Goal: Communication & Community: Share content

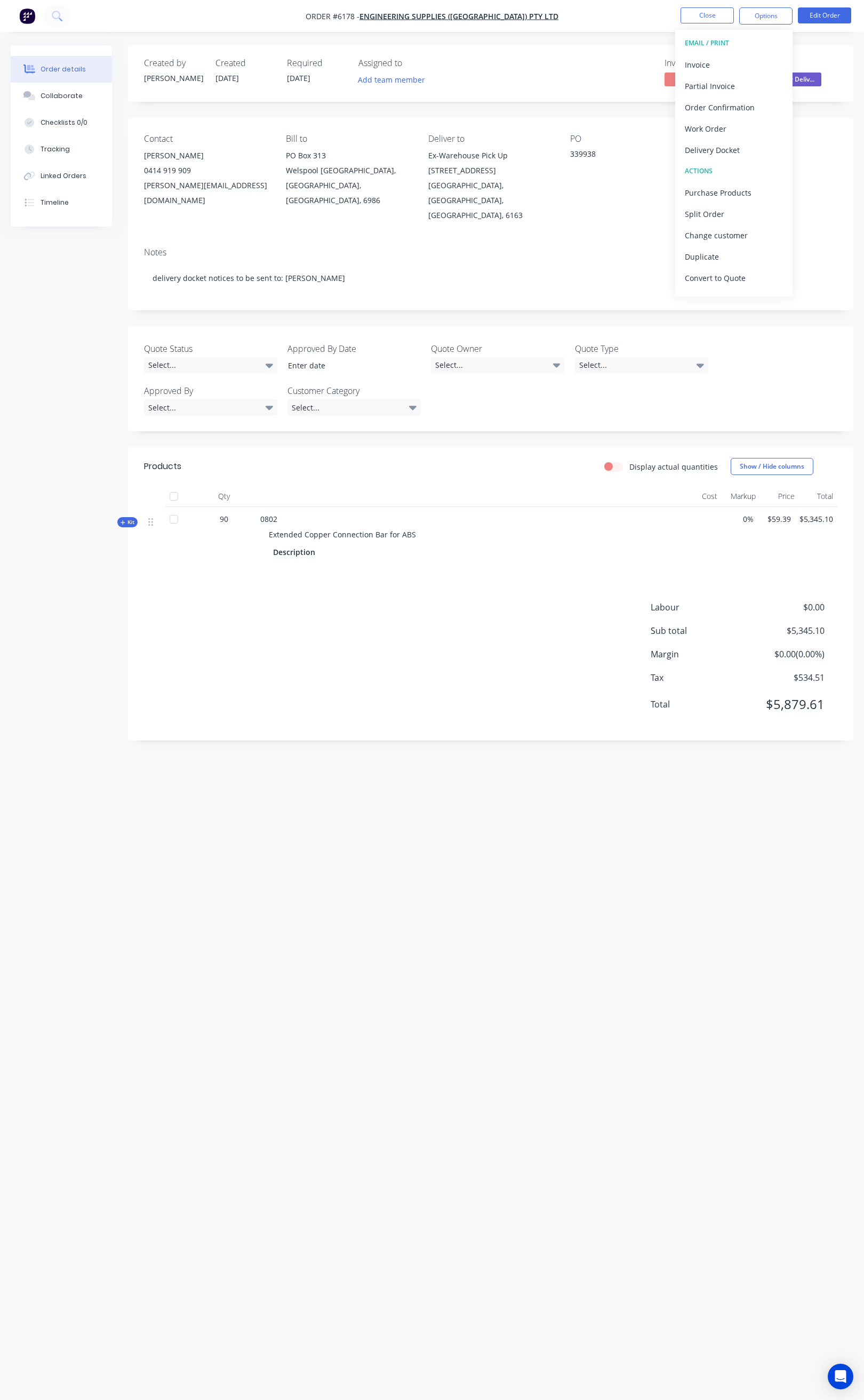
drag, startPoint x: 0, startPoint y: 0, endPoint x: 614, endPoint y: 20, distance: 614.3
click at [614, 21] on nav "Order #6178 - Engineering Supplies (WA) Pty Ltd Close Options EMAIL / PRINT Inv…" at bounding box center [432, 16] width 864 height 32
click at [698, 21] on button "Close" at bounding box center [707, 15] width 53 height 16
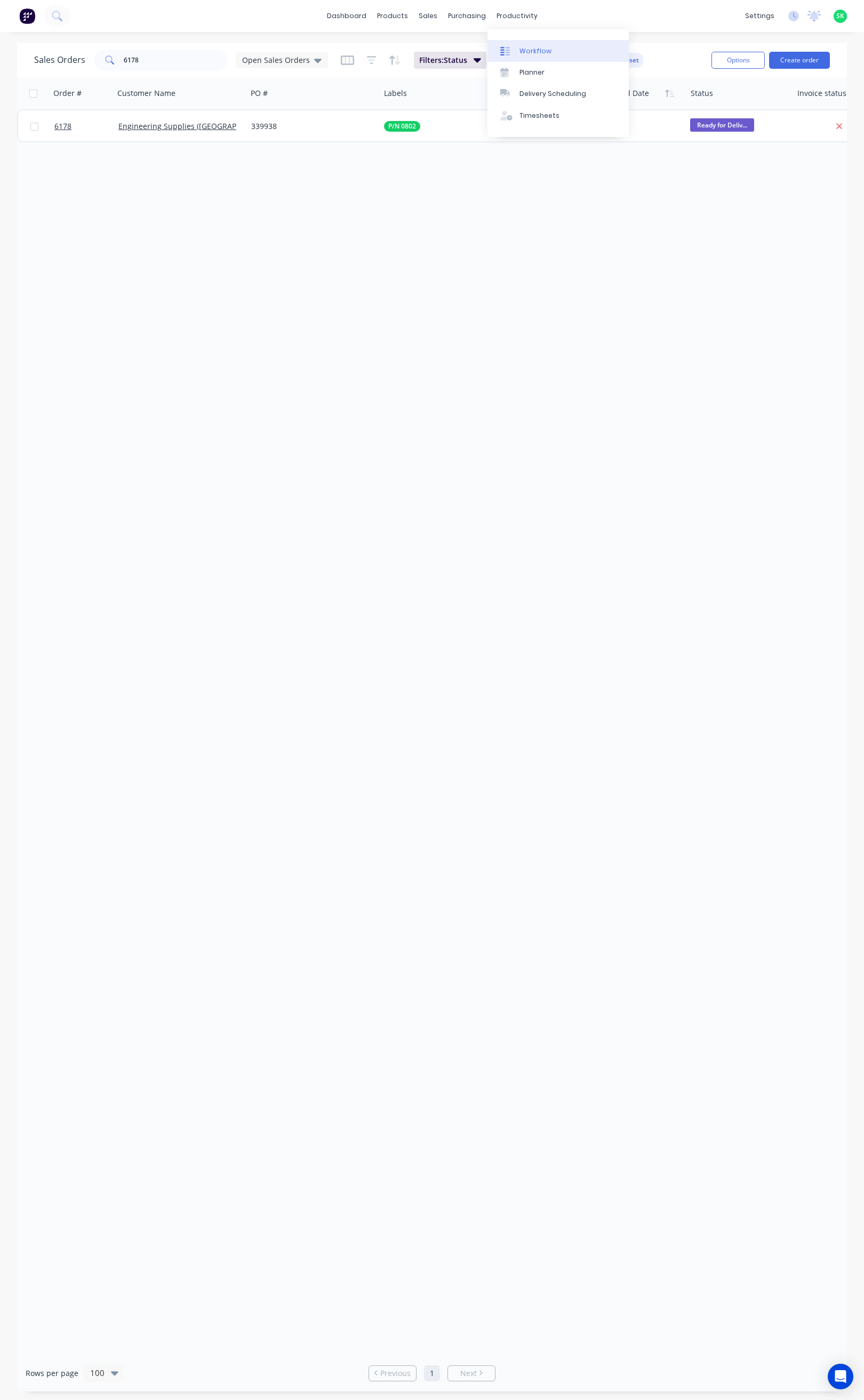
click at [520, 55] on div "Workflow" at bounding box center [535, 51] width 32 height 10
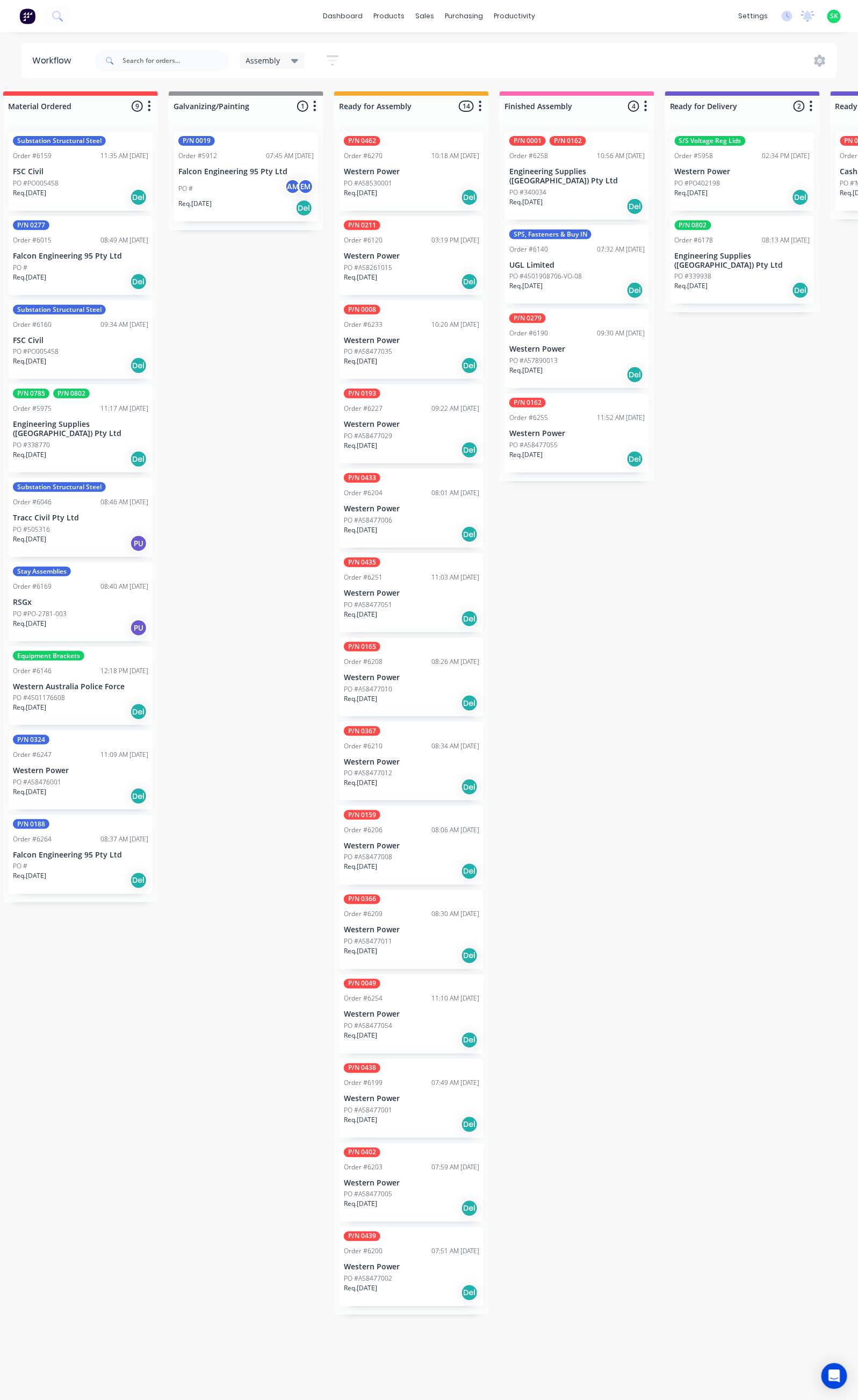
scroll to position [0, 189]
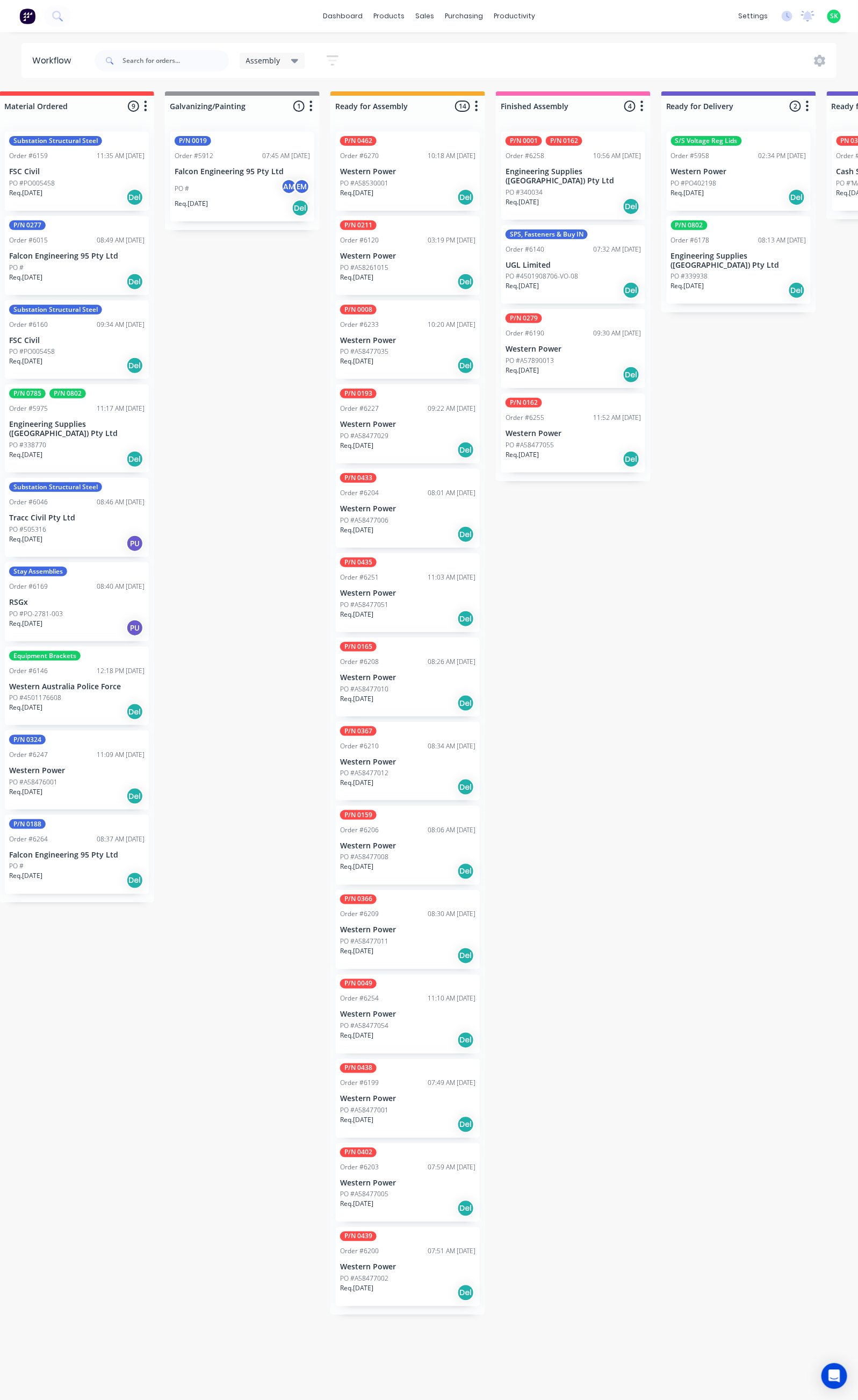
click at [565, 261] on p "UGL Limited" at bounding box center [573, 265] width 135 height 9
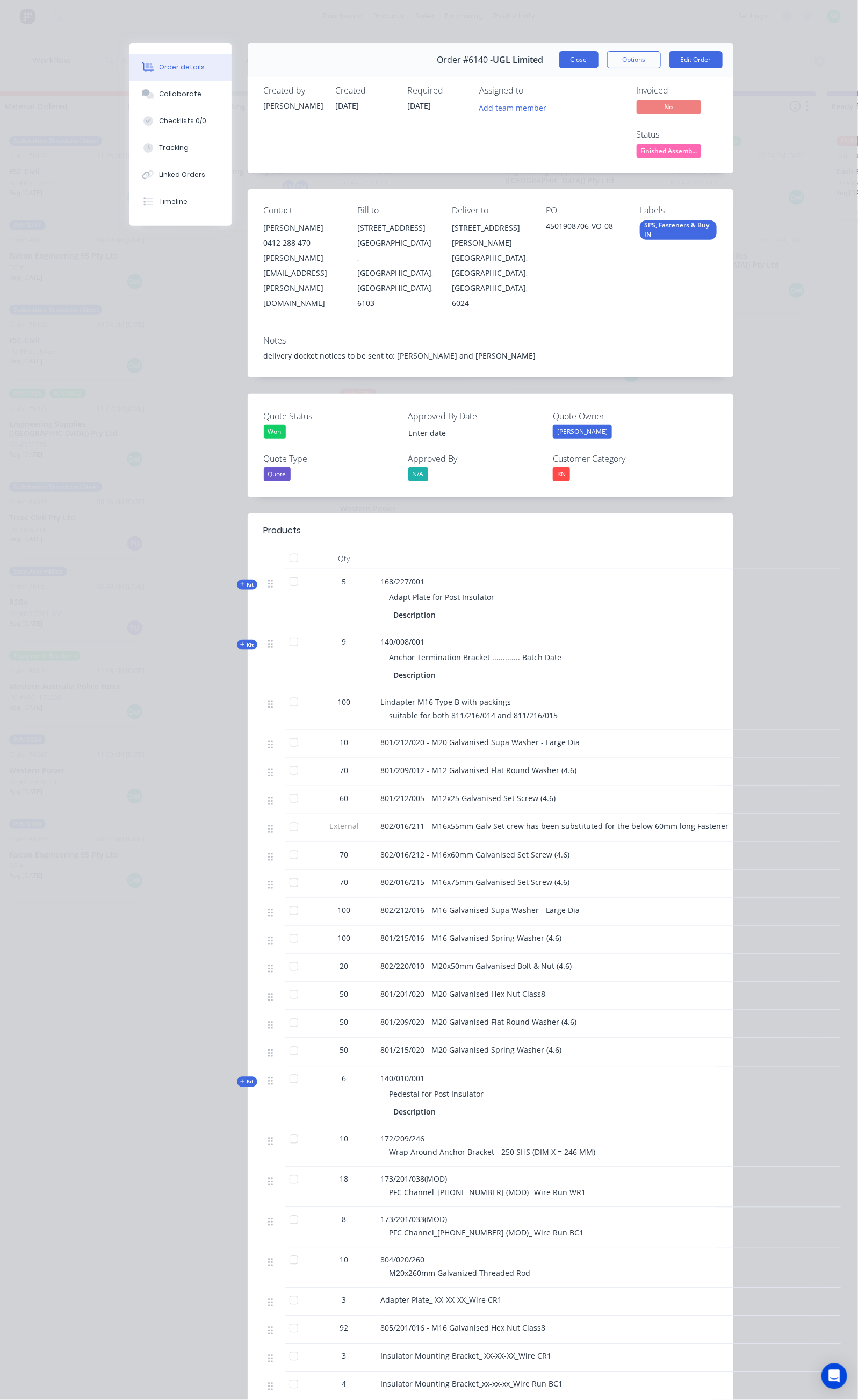
click at [598, 55] on button "Close" at bounding box center [579, 60] width 39 height 17
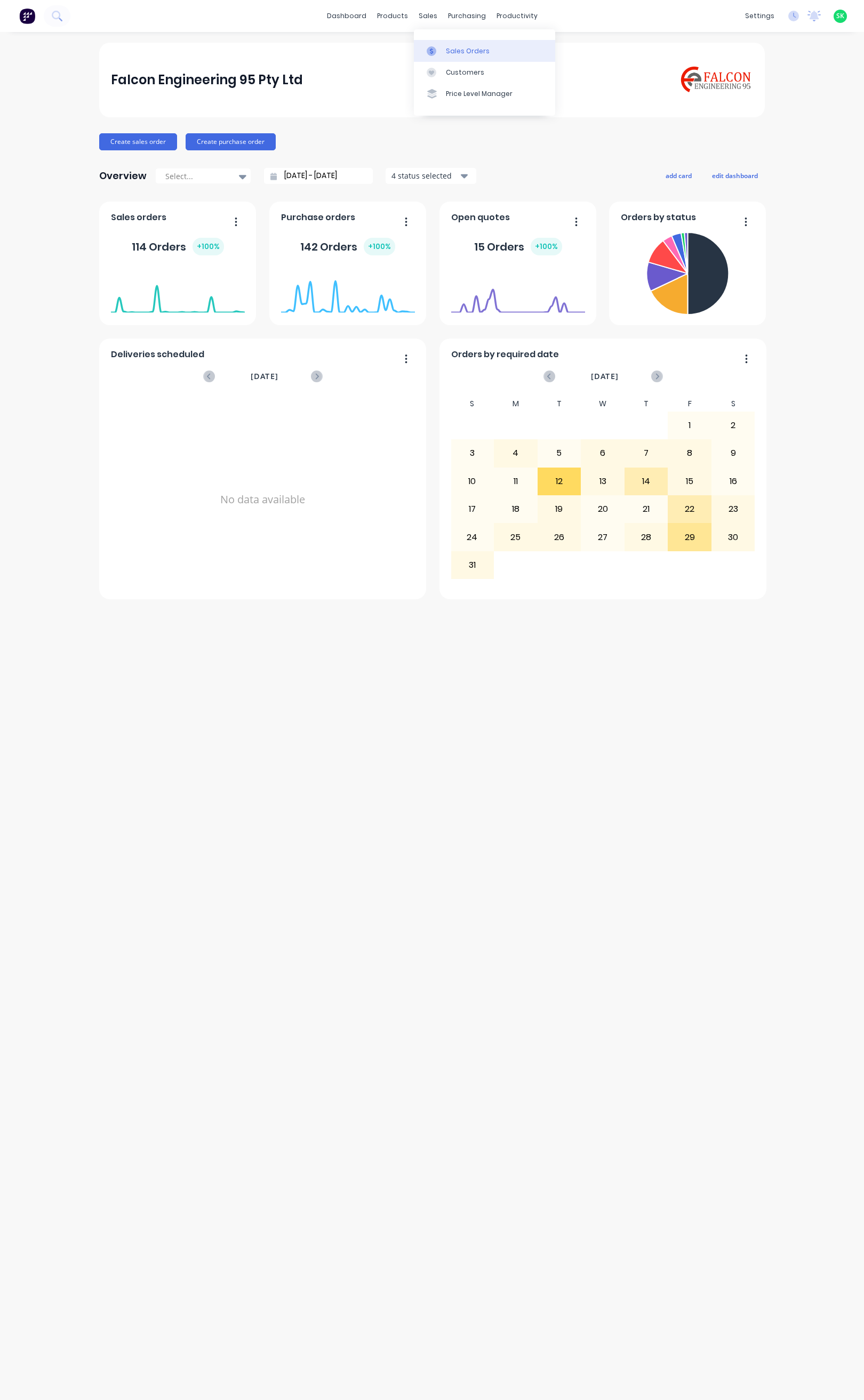
click at [442, 47] on div at bounding box center [435, 51] width 16 height 10
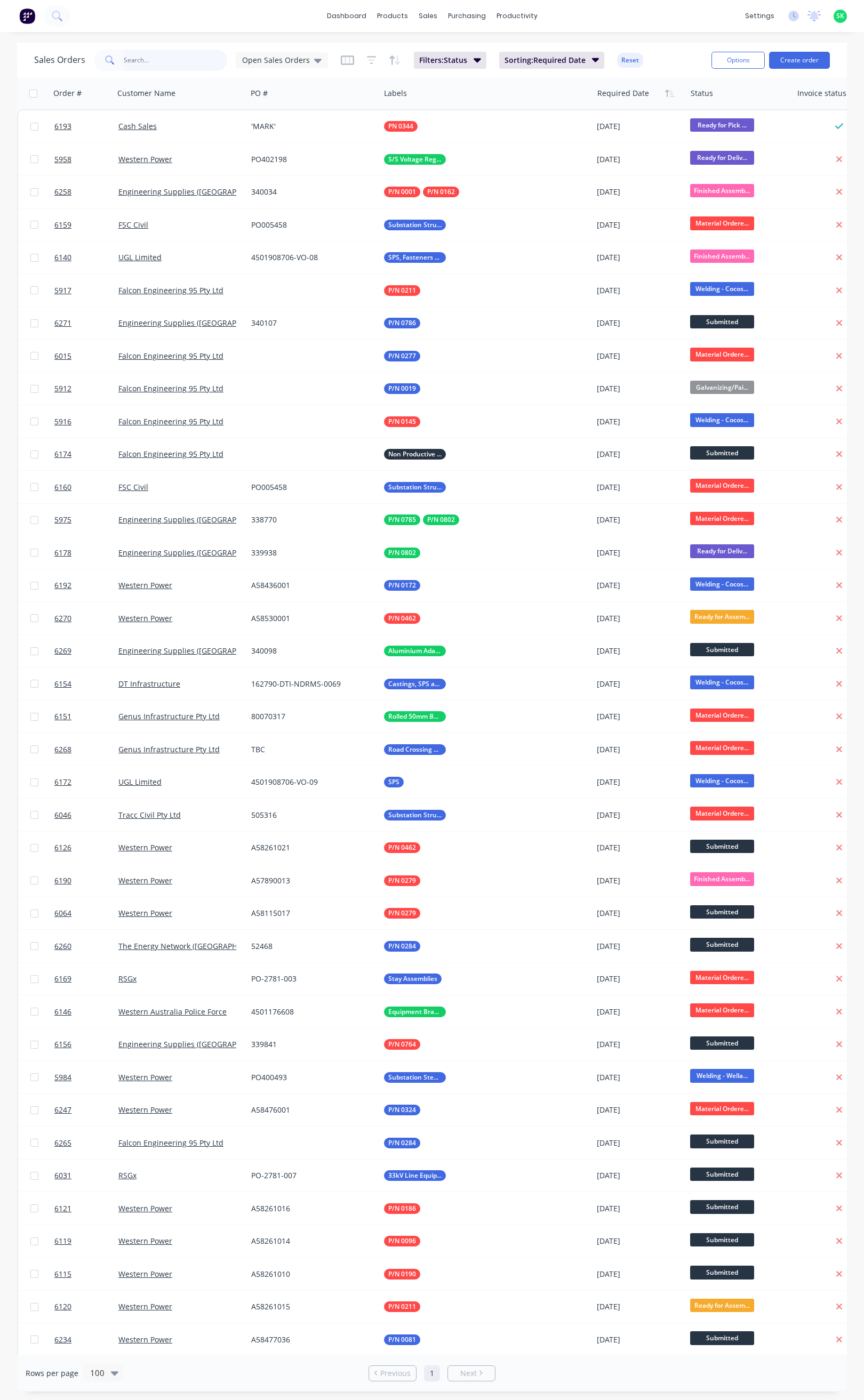
click at [148, 59] on input "text" at bounding box center [176, 60] width 104 height 21
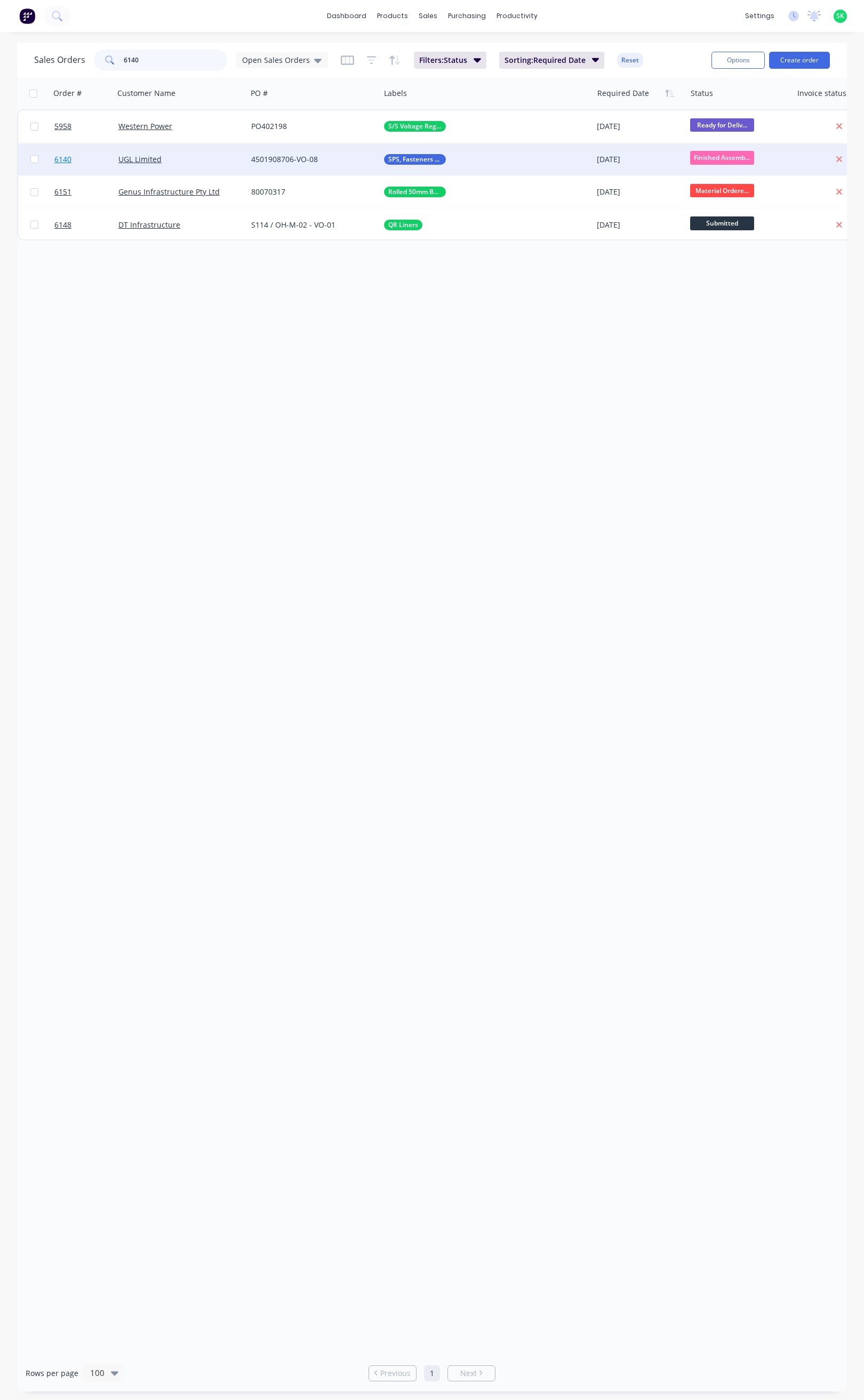
type input "6140"
click at [67, 160] on span "6140" at bounding box center [63, 159] width 17 height 10
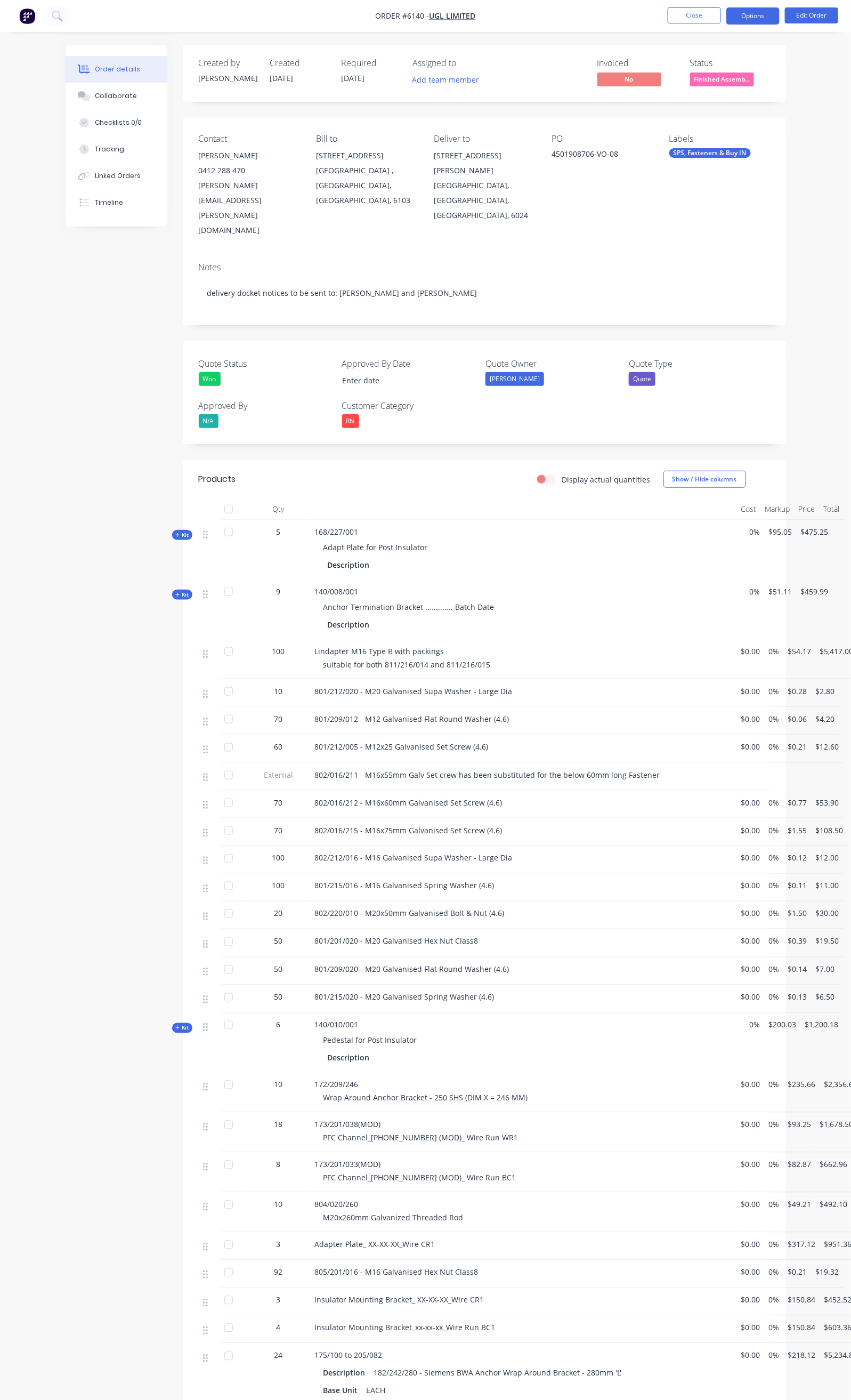
click at [748, 18] on button "Options" at bounding box center [753, 16] width 53 height 17
click at [714, 99] on div "Order Confirmation" at bounding box center [721, 107] width 98 height 15
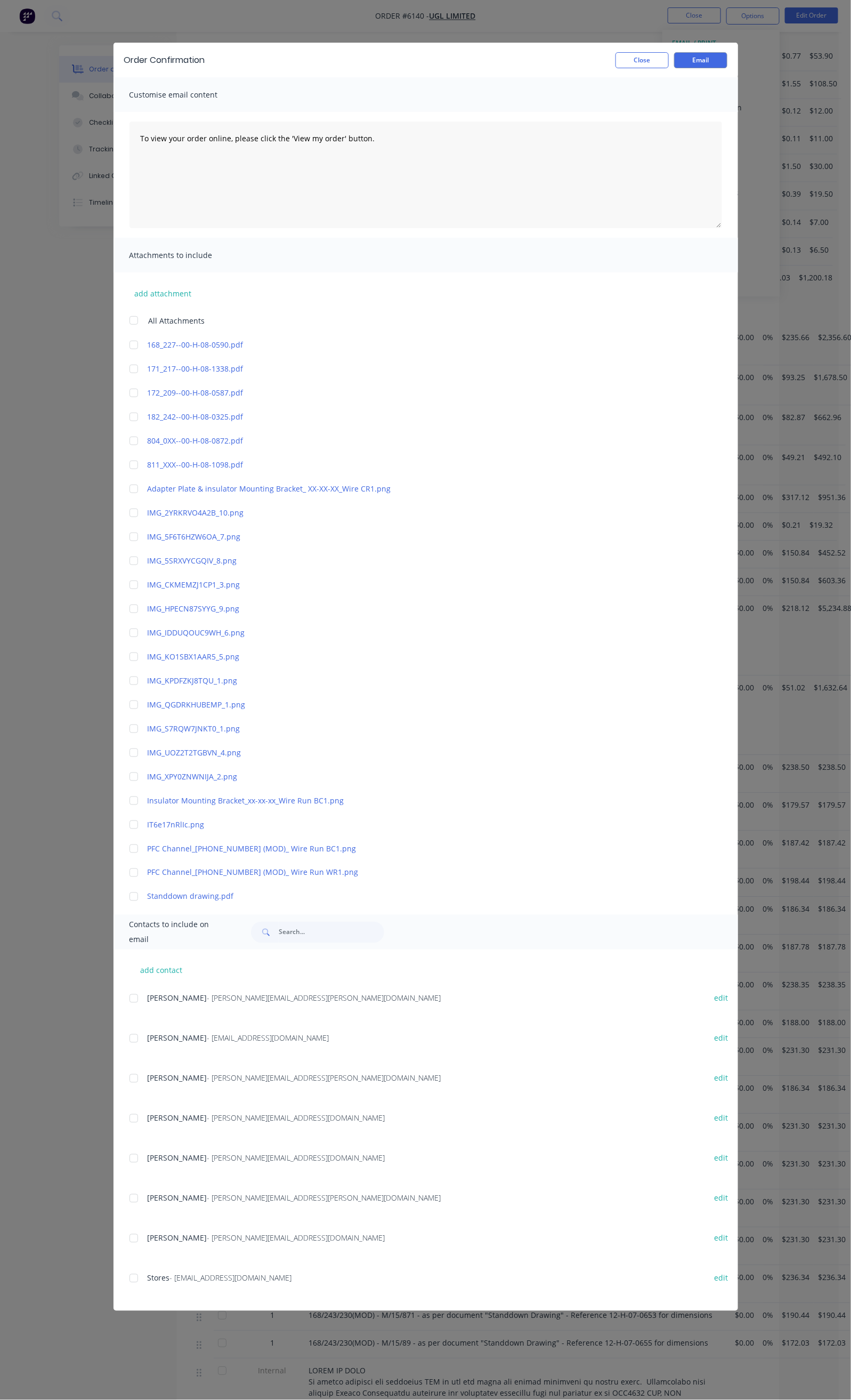
scroll to position [879, 0]
click at [123, 997] on div at bounding box center [134, 998] width 21 height 21
click at [123, 1077] on div at bounding box center [134, 1078] width 21 height 21
click at [123, 1119] on div at bounding box center [134, 1118] width 21 height 21
click at [123, 1239] on div at bounding box center [134, 1238] width 21 height 21
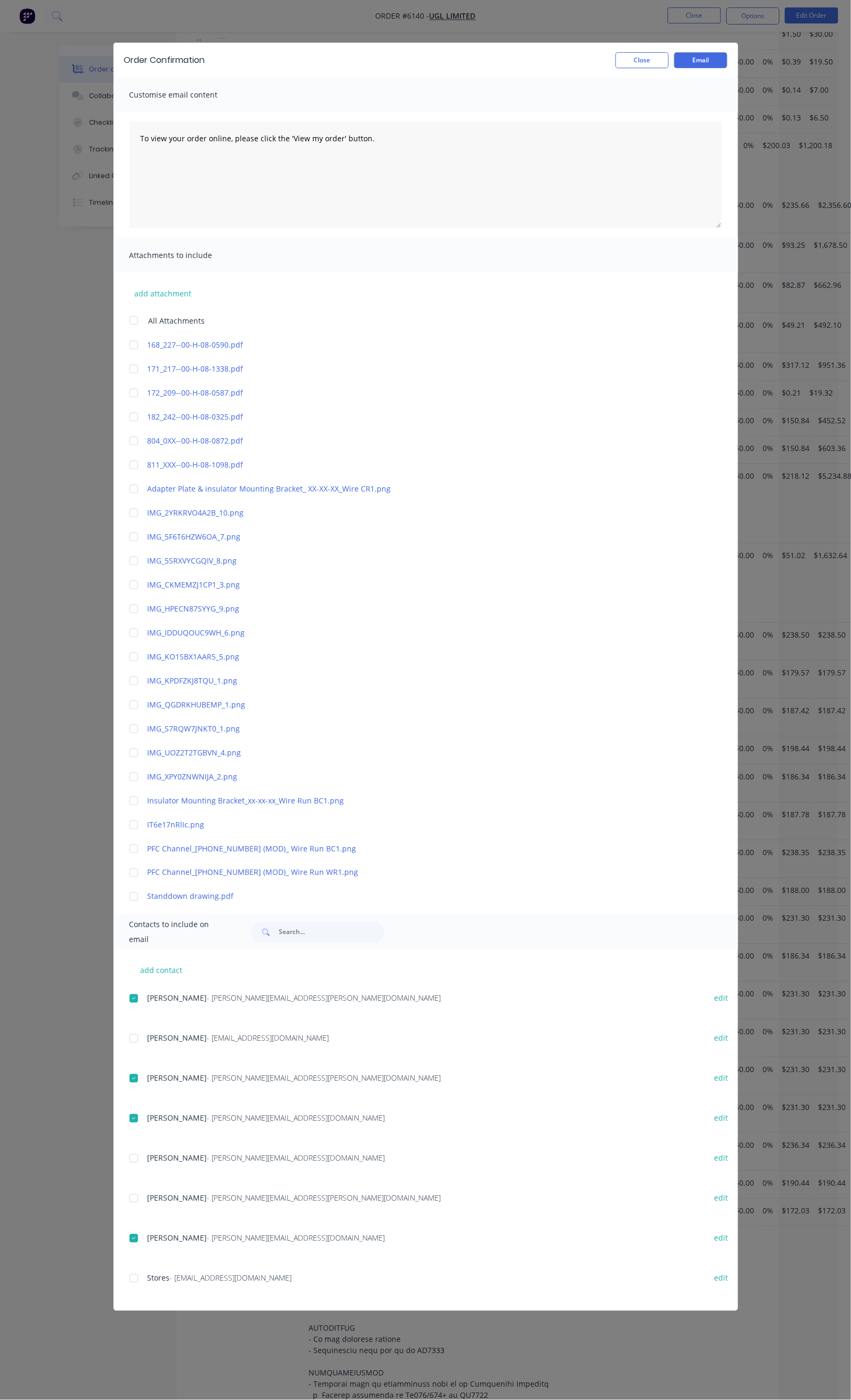
click at [123, 1277] on div at bounding box center [134, 1278] width 21 height 21
drag, startPoint x: 259, startPoint y: 147, endPoint x: 27, endPoint y: 139, distance: 232.1
click at [129, 139] on textarea "To view your order online, please click the 'View my order' button." at bounding box center [425, 175] width 592 height 107
paste textarea "Hi All, Your order _______ is now ready for delivery in full. Package Size: 1x …"
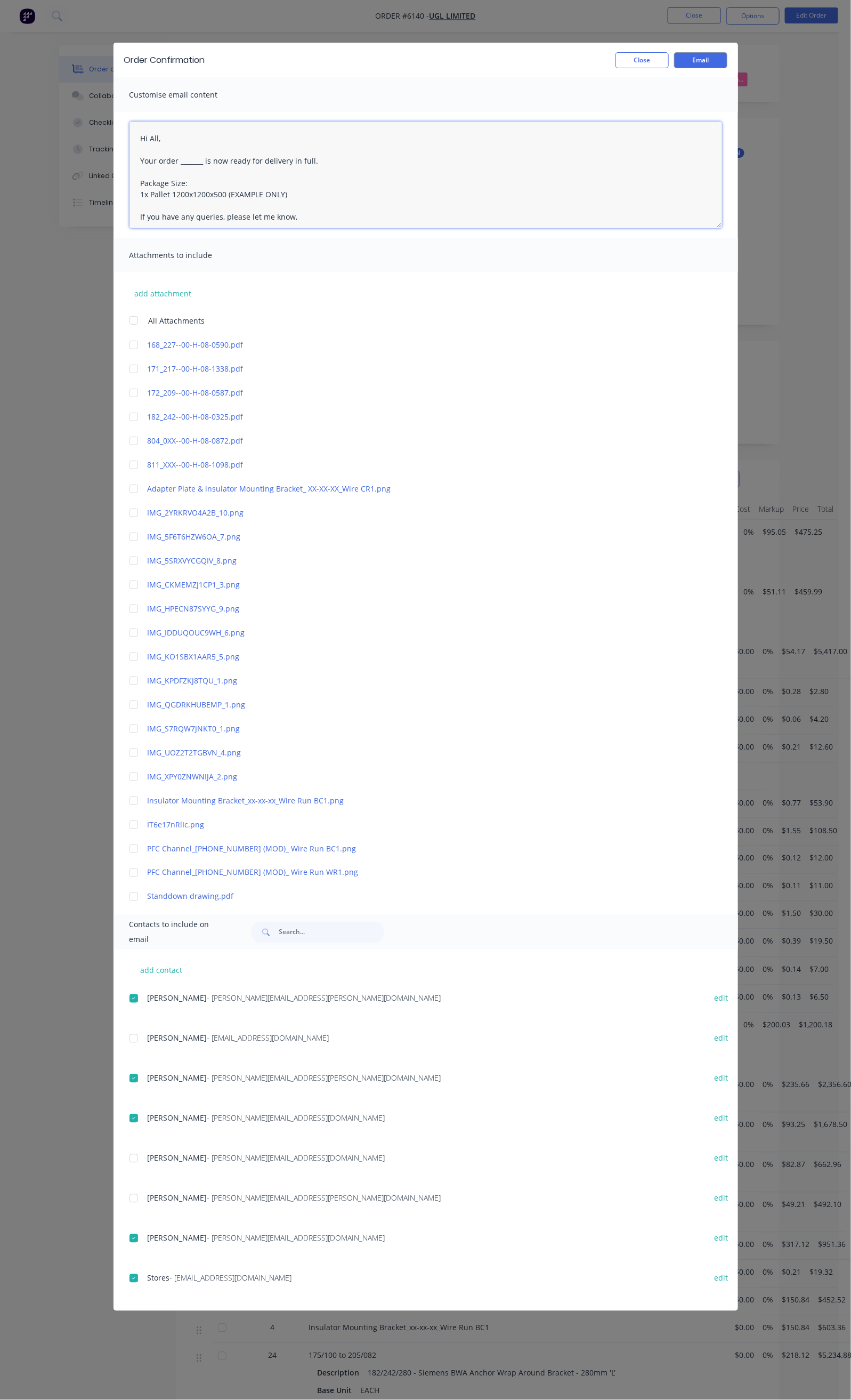
click at [129, 184] on textarea "Hi All, Your order _______ is now ready for delivery in full. Package Size: 1x …" at bounding box center [425, 175] width 592 height 107
click at [129, 215] on textarea "Hi All, Your order 6140 is now ready for delivery in full. Package Size: 1x Pal…" at bounding box center [425, 175] width 592 height 107
drag, startPoint x: 114, startPoint y: 216, endPoint x: 114, endPoint y: 227, distance: 11.0
click at [129, 220] on textarea "Hi All, Your order 6140 is now ready for delivery in full. Package Size: 2x Pal…" at bounding box center [425, 175] width 592 height 107
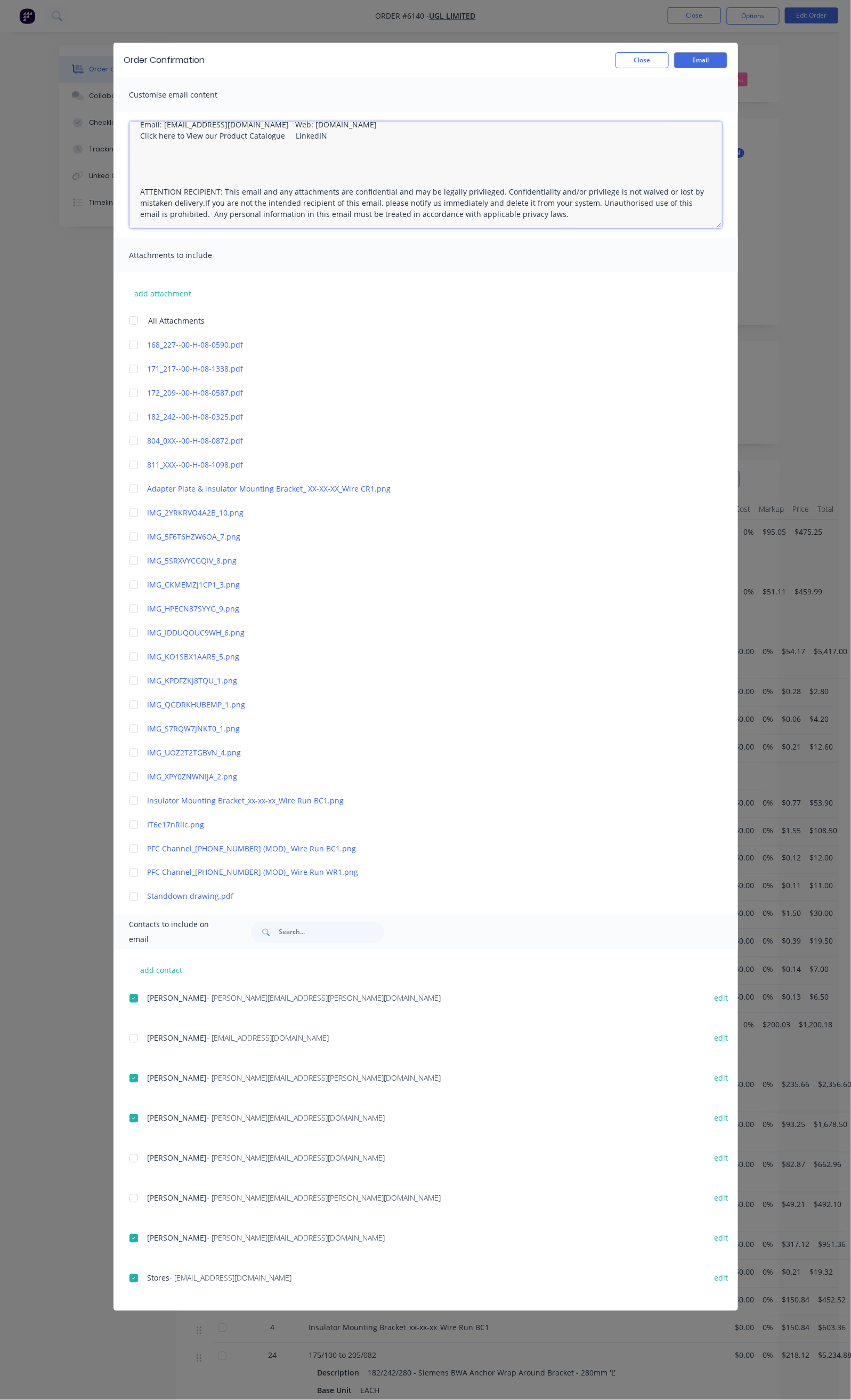
drag, startPoint x: 181, startPoint y: 218, endPoint x: 155, endPoint y: 220, distance: 26.1
click at [155, 220] on textarea "Hi All, Your order 6140 is now ready for delivery in full. Package Size: 2x Pal…" at bounding box center [425, 175] width 592 height 107
click at [261, 160] on textarea "Hi All, Your order 6140 is now ready for delivery in full. Package Size: 2x Pal…" at bounding box center [425, 175] width 592 height 107
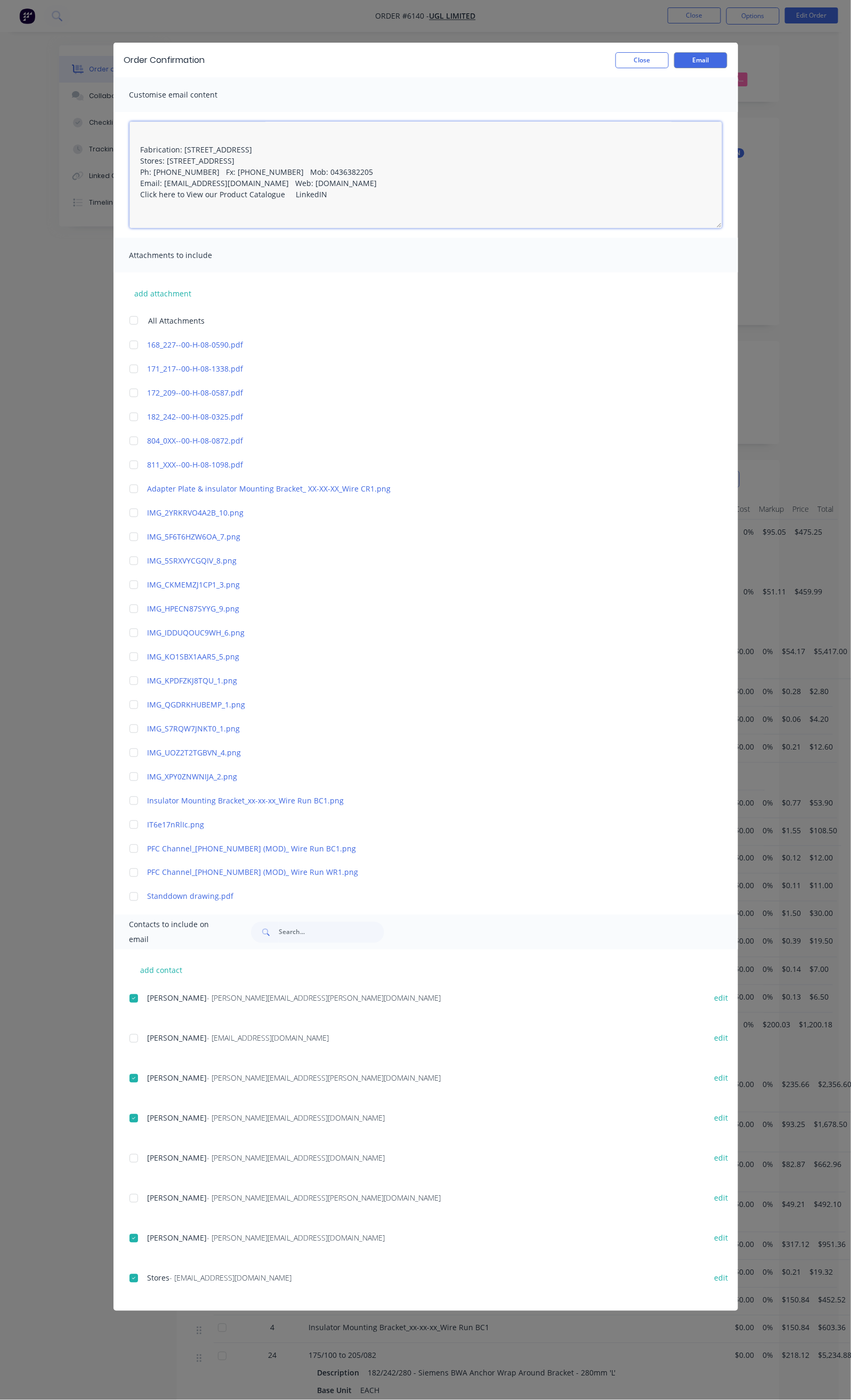
scroll to position [0, 0]
drag, startPoint x: 189, startPoint y: 215, endPoint x: 192, endPoint y: 219, distance: 5.0
click at [189, 216] on textarea "Hi All, Your order 6140 is now ready for delivery in full. Package Size: 2x Pal…" at bounding box center [425, 175] width 592 height 107
click at [129, 209] on textarea "Hi All, Your order 6140 is now ready for delivery in full. Package Size: 2x Pal…" at bounding box center [425, 175] width 592 height 107
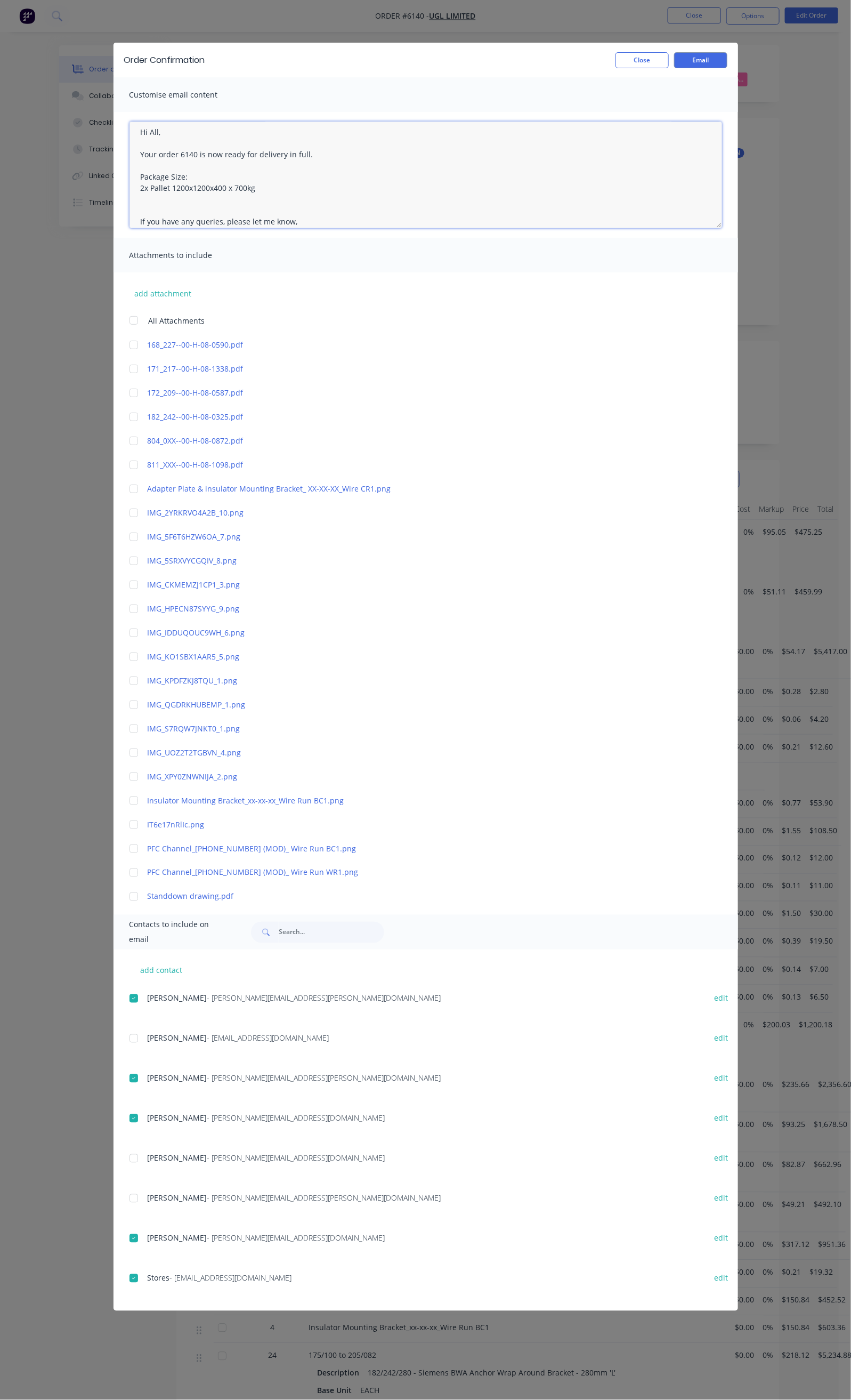
click at [129, 211] on textarea "Hi All, Your order 6140 is now ready for delivery in full. Package Size: 2x Pal…" at bounding box center [425, 175] width 592 height 107
click at [129, 138] on textarea "Hi All, Your order 6140 is now ready for delivery in full. Package Size: 2x Pal…" at bounding box center [425, 175] width 592 height 107
click at [129, 150] on textarea "Hi All, Your order 6140 is now ready for delivery in full. Package Size: 2x Pal…" at bounding box center [425, 175] width 592 height 107
click at [129, 151] on textarea "Hi All, Your order 6140 is now ready for delivery in full. Package Size: 2x Pal…" at bounding box center [425, 175] width 592 height 107
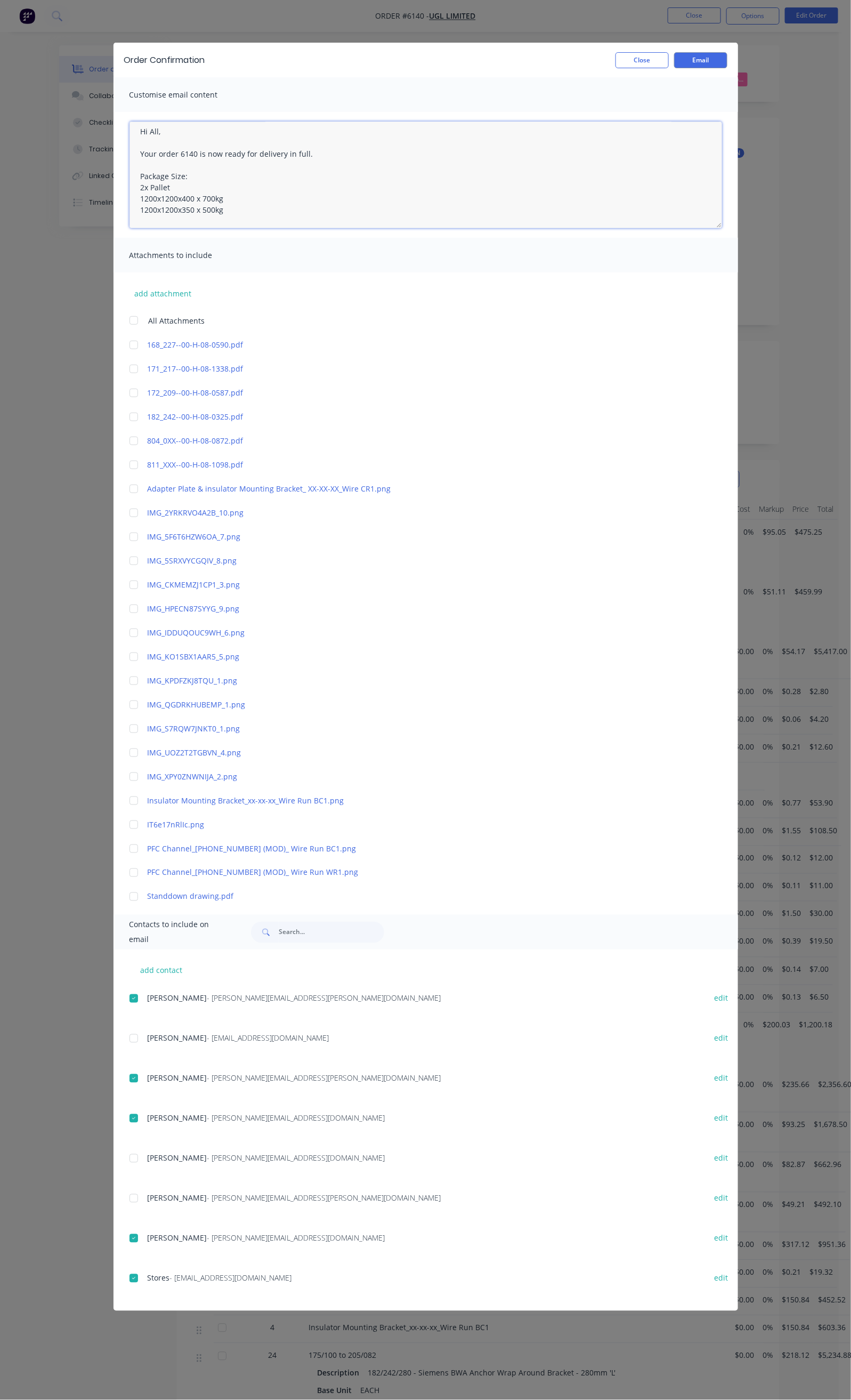
scroll to position [0, 0]
click at [210, 182] on textarea "Hi All, Your order 6140 is now ready for delivery in full. Package Size: 2x Pal…" at bounding box center [425, 175] width 592 height 107
drag, startPoint x: 36, startPoint y: 159, endPoint x: 52, endPoint y: 175, distance: 22.6
click at [129, 162] on textarea "Hi All, Your order 6140 is now ready for delivery in full. We will deliver tomo…" at bounding box center [425, 175] width 592 height 107
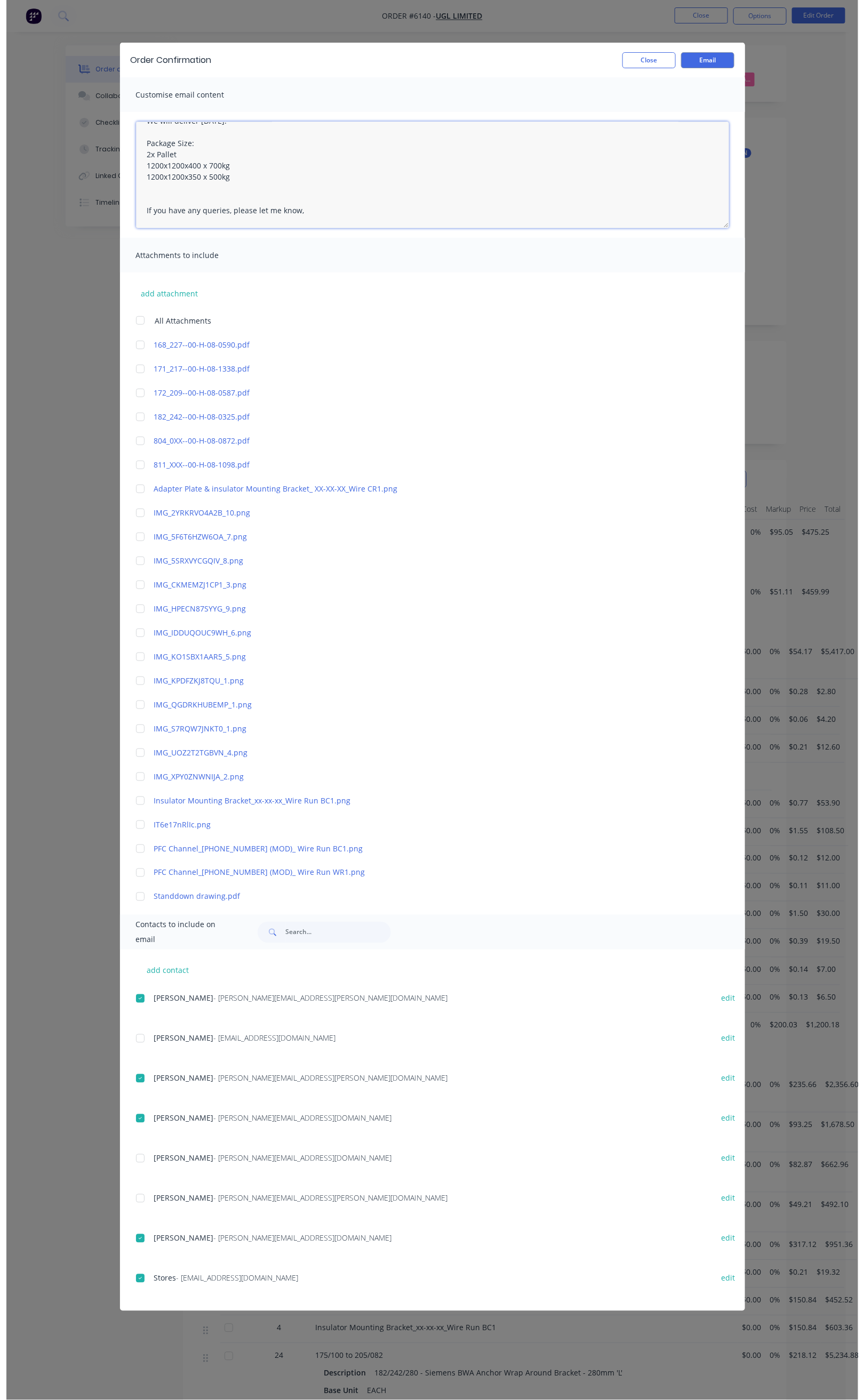
scroll to position [80, 0]
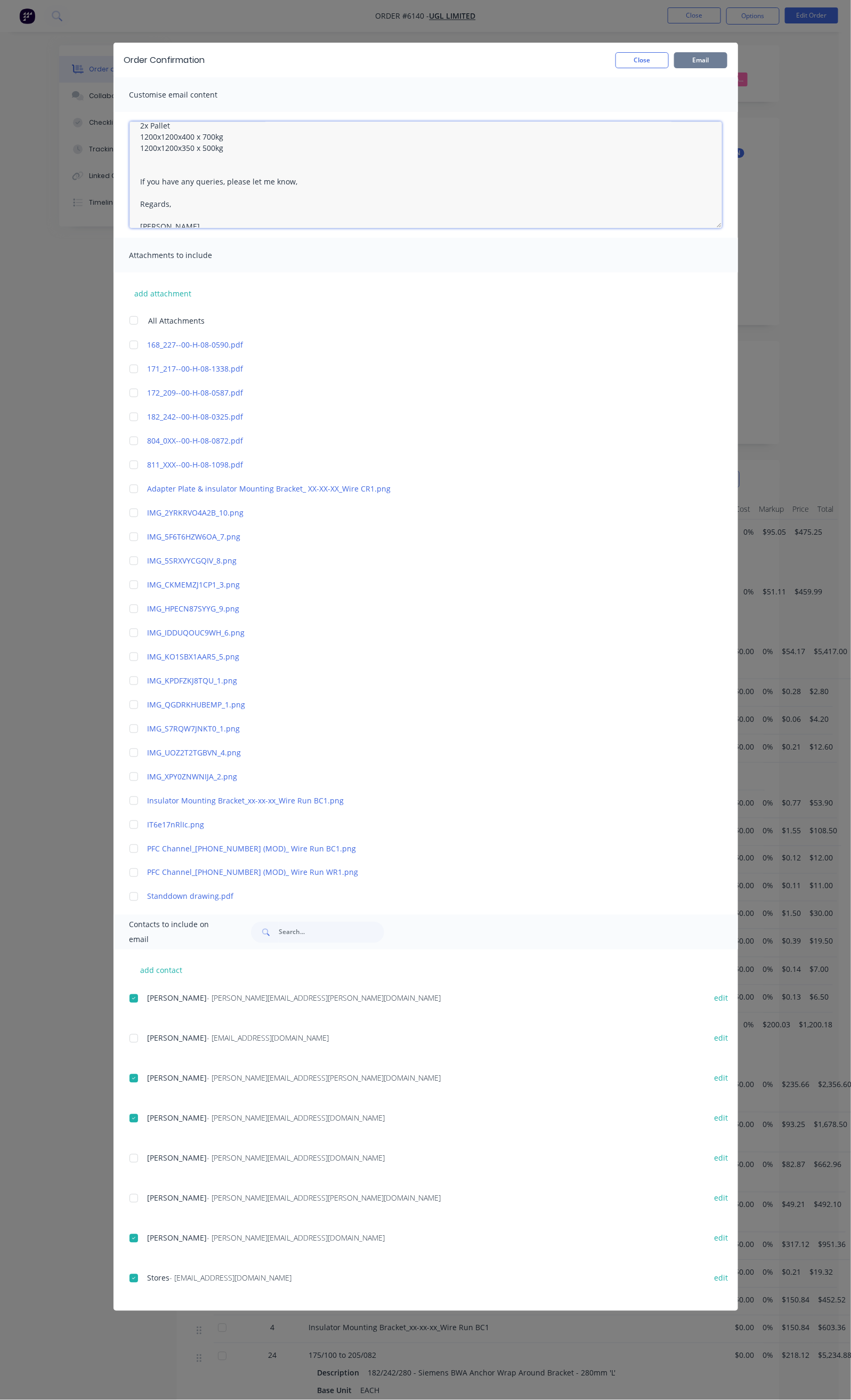
type textarea "Hi All, Your order 6140 is now ready for delivery in full. We will deliver tomo…"
click at [727, 57] on button "Email" at bounding box center [700, 60] width 53 height 16
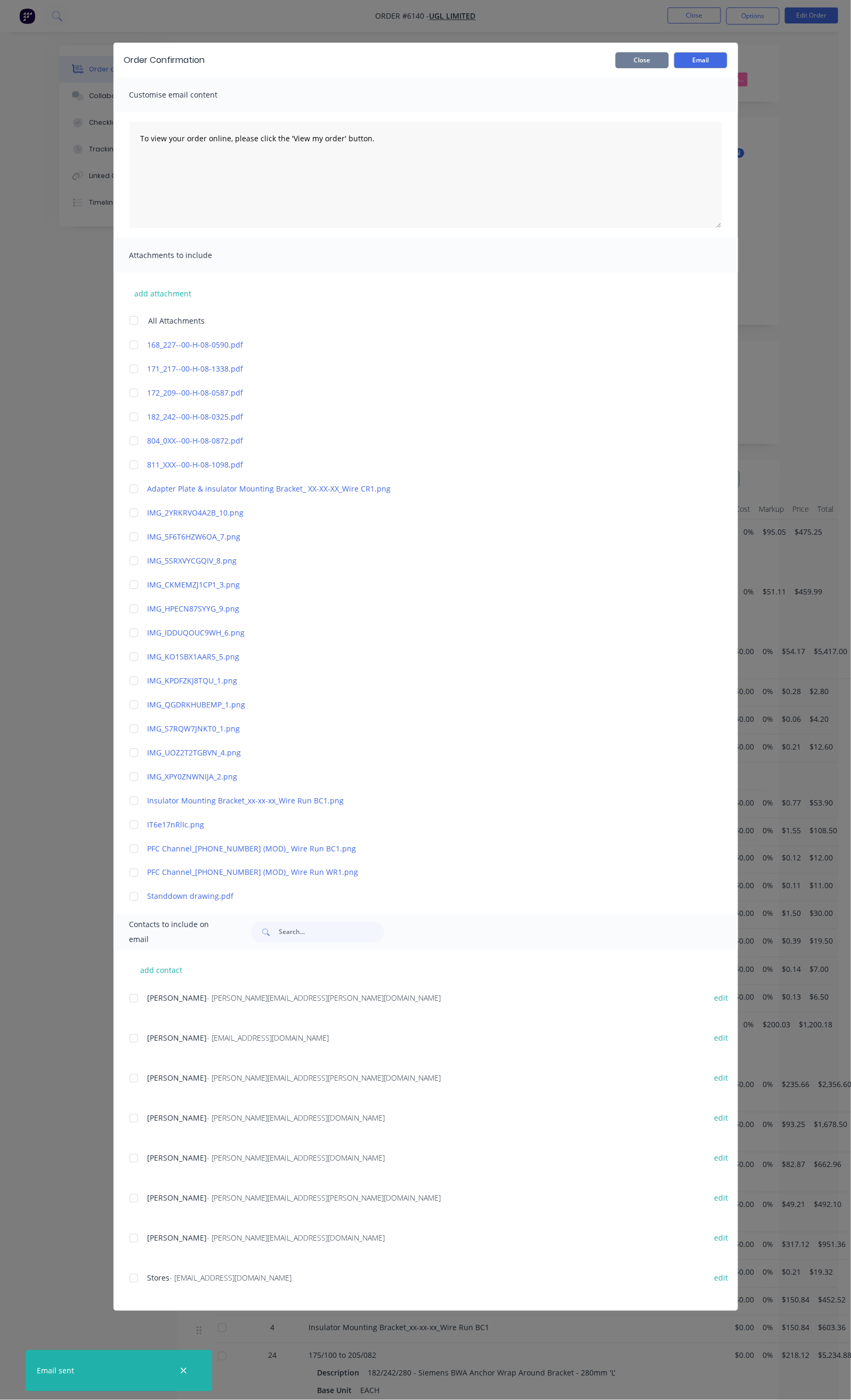
click at [669, 60] on button "Close" at bounding box center [642, 60] width 53 height 16
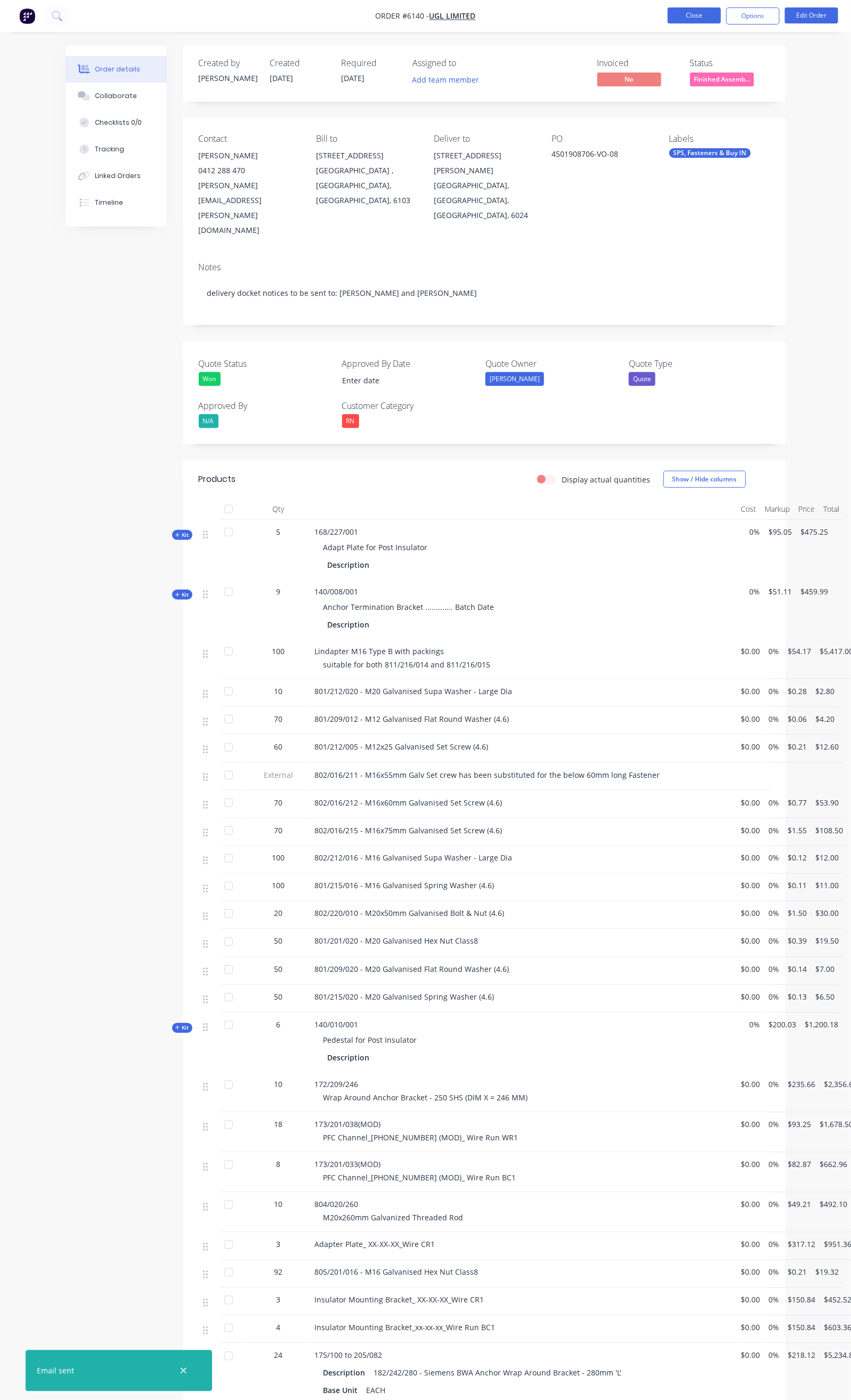
click at [677, 10] on button "Close" at bounding box center [694, 15] width 53 height 16
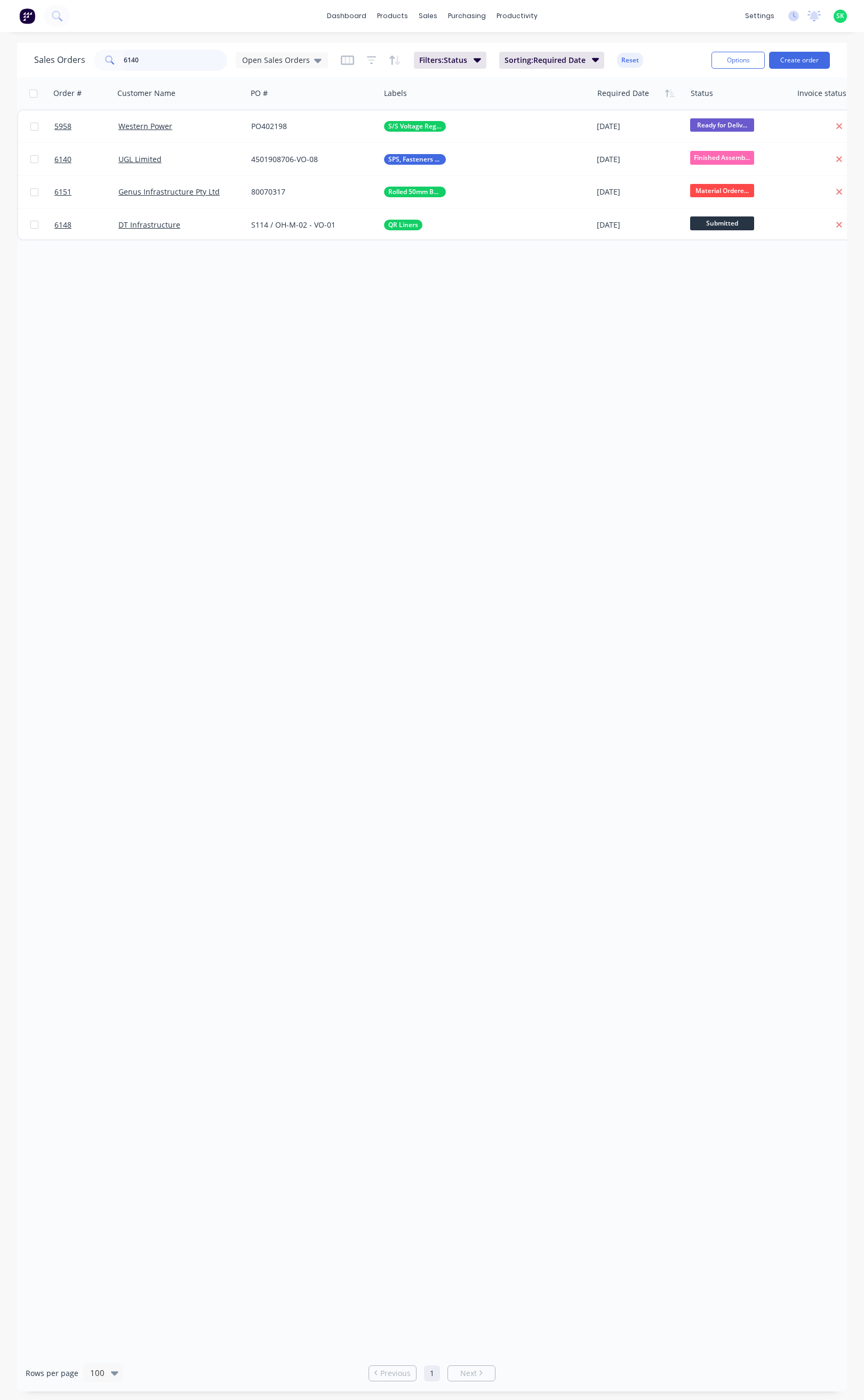
click at [150, 63] on input "6140" at bounding box center [176, 60] width 104 height 21
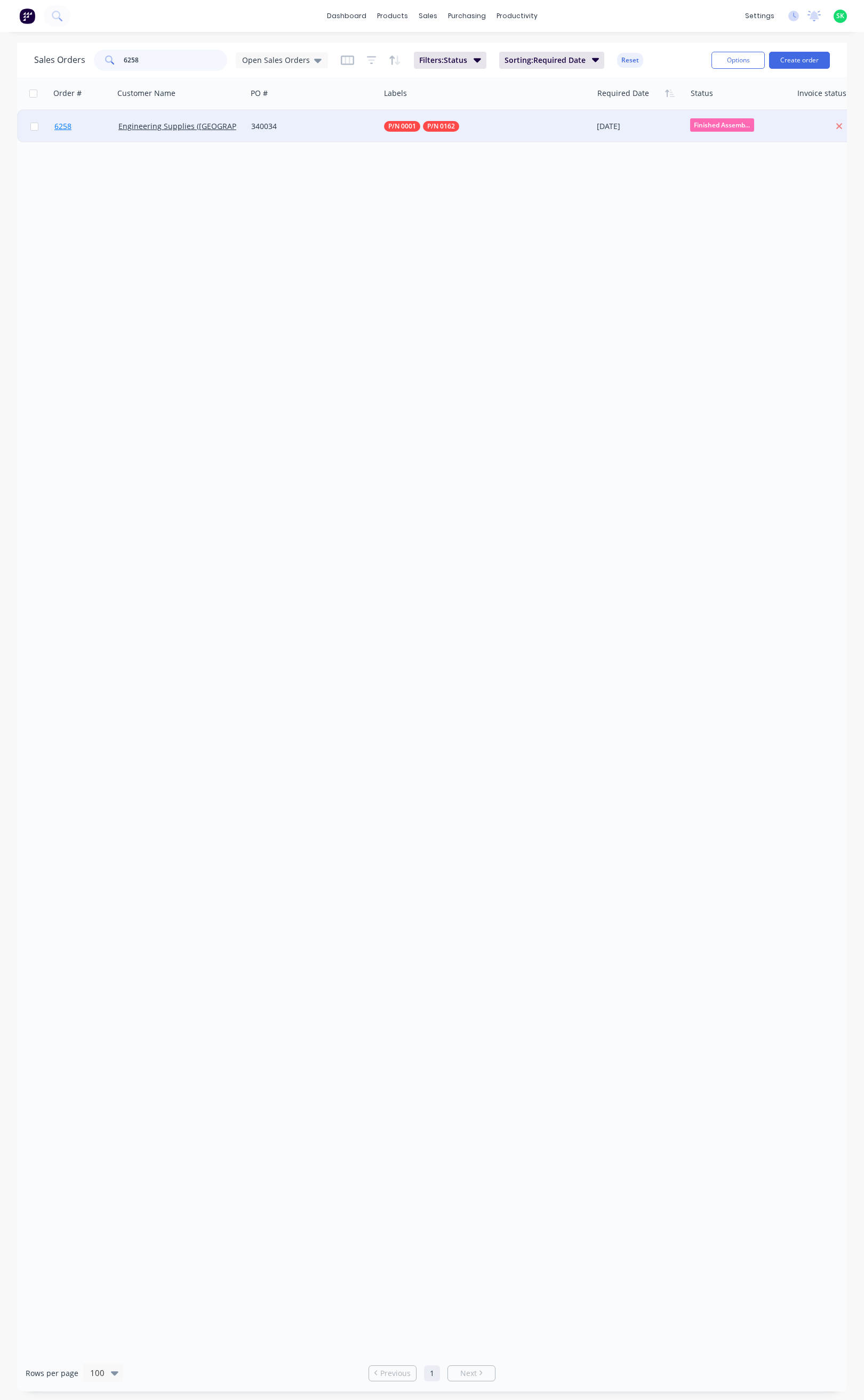
type input "6258"
click at [65, 125] on span "6258" at bounding box center [63, 126] width 17 height 10
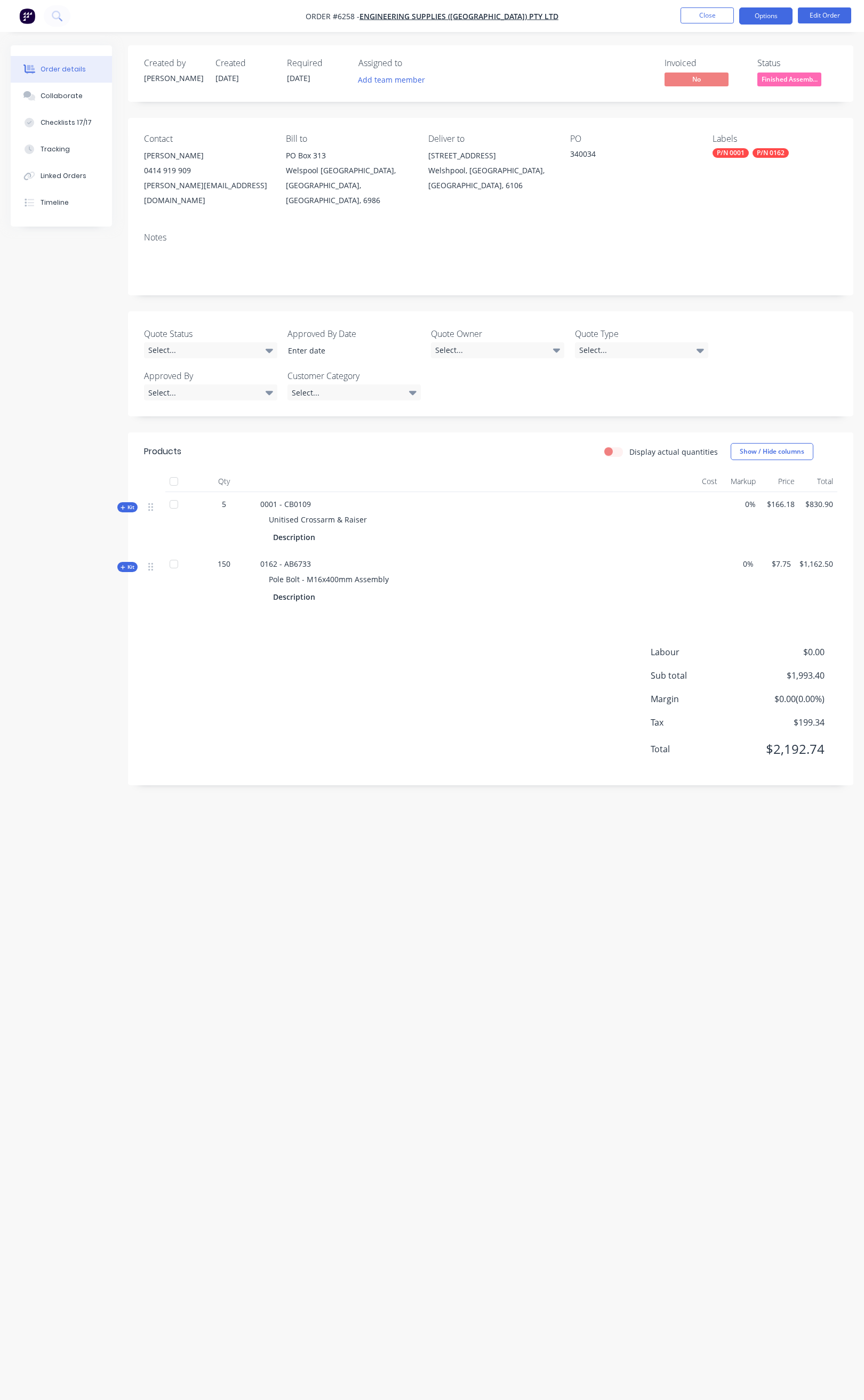
click at [779, 15] on button "Options" at bounding box center [766, 16] width 53 height 17
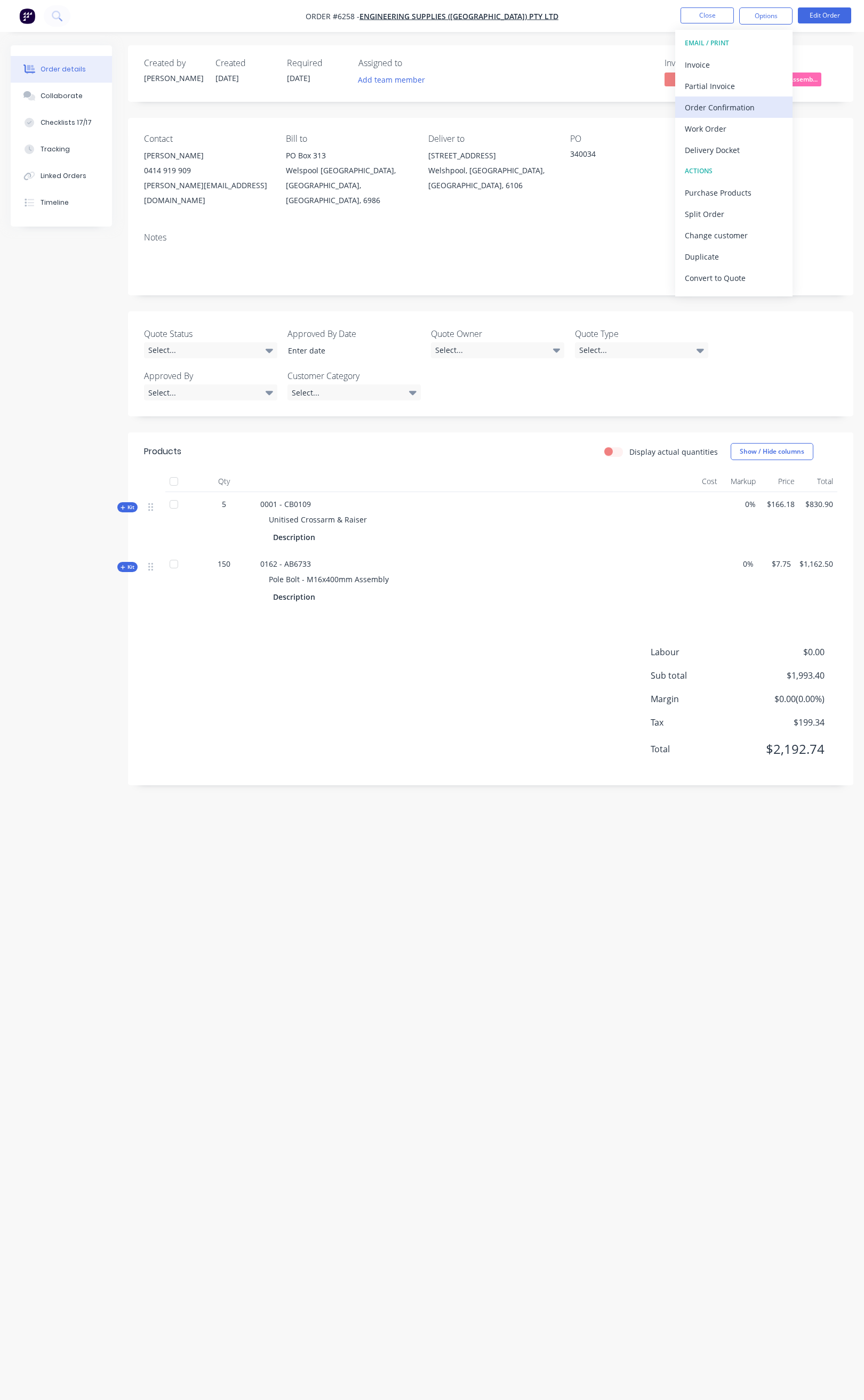
click at [735, 104] on div "Order Confirmation" at bounding box center [734, 107] width 98 height 15
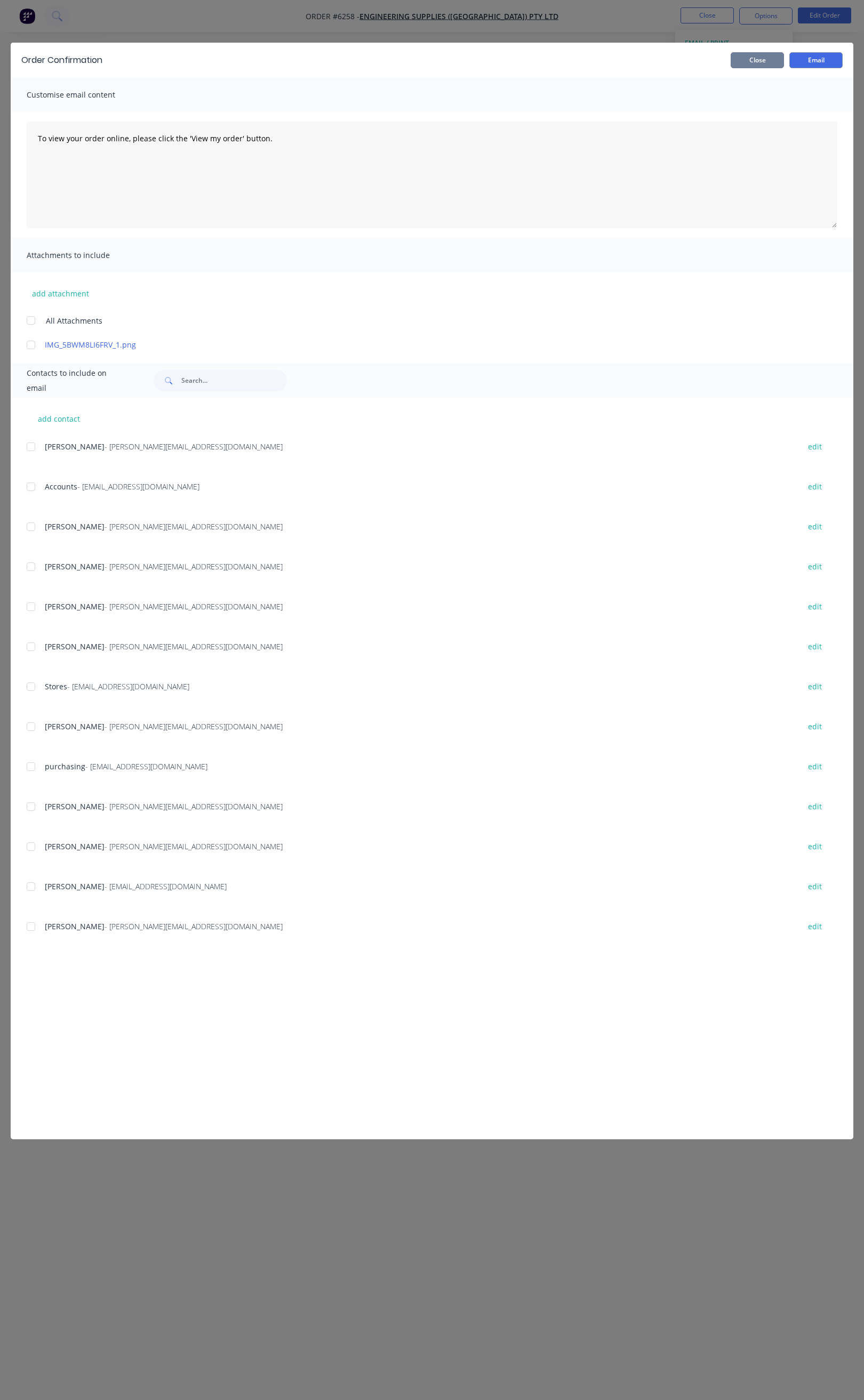
click at [774, 57] on button "Close" at bounding box center [757, 60] width 53 height 16
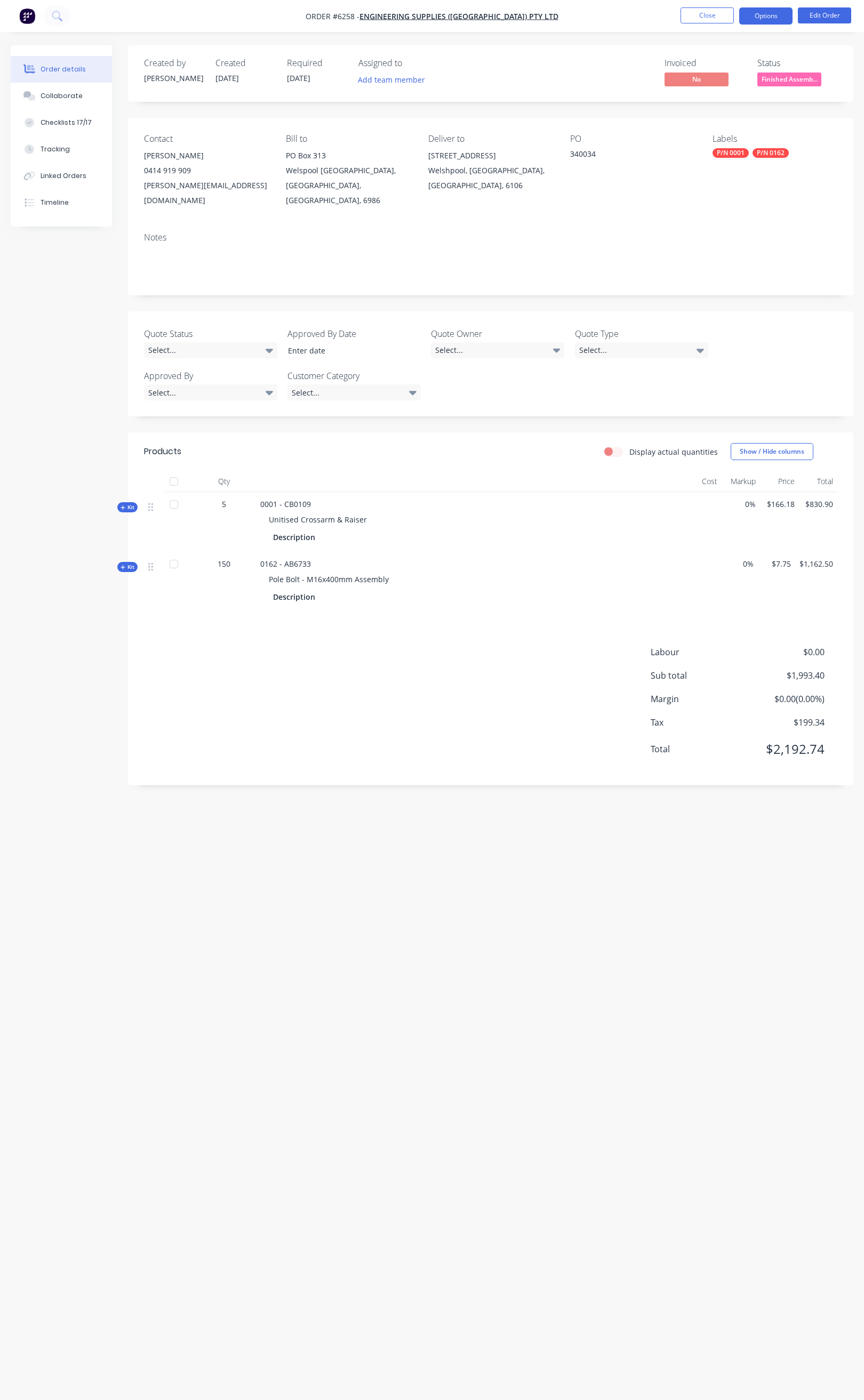
click at [770, 21] on button "Options" at bounding box center [766, 16] width 53 height 17
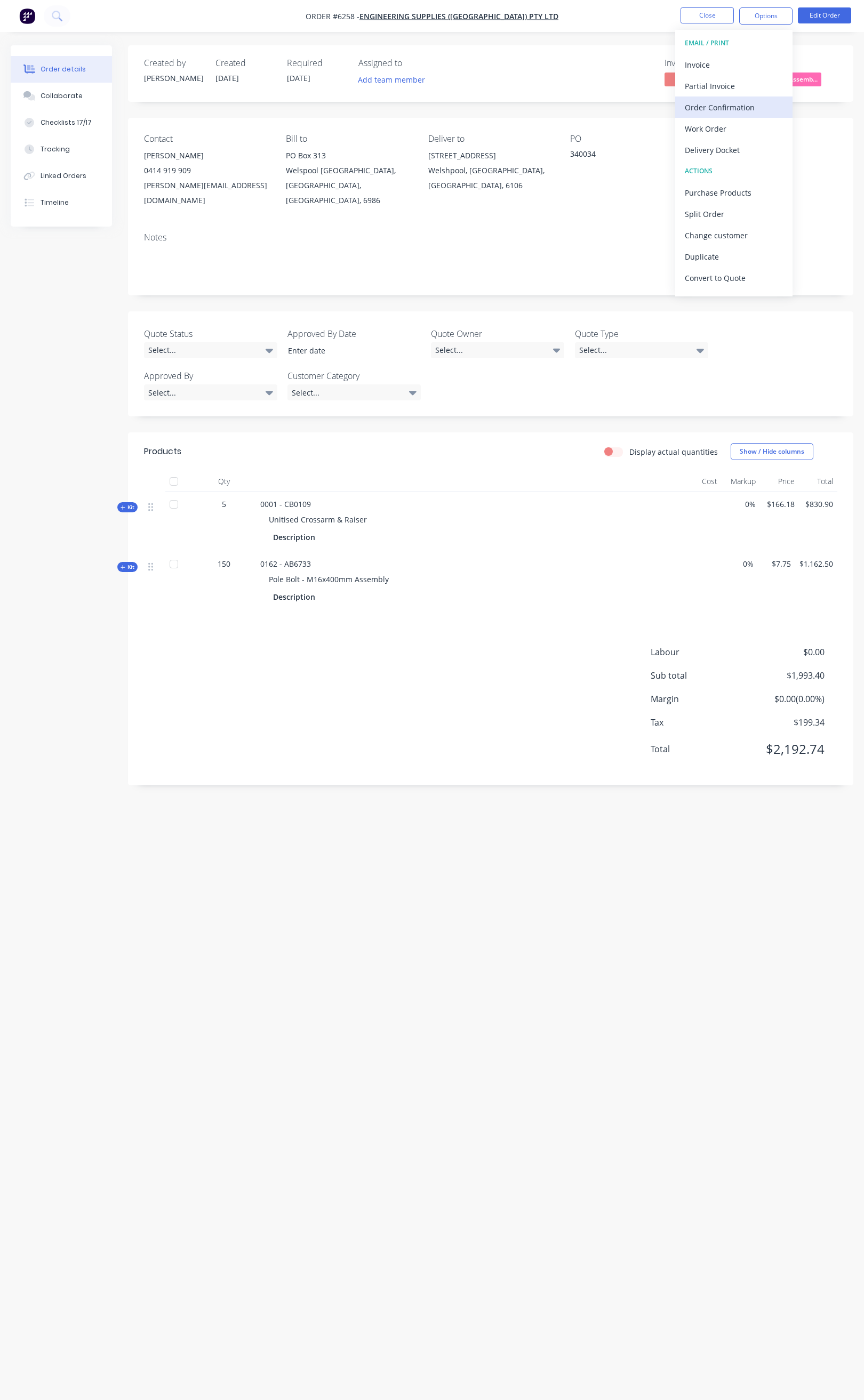
click at [728, 101] on div "Order Confirmation" at bounding box center [734, 107] width 98 height 15
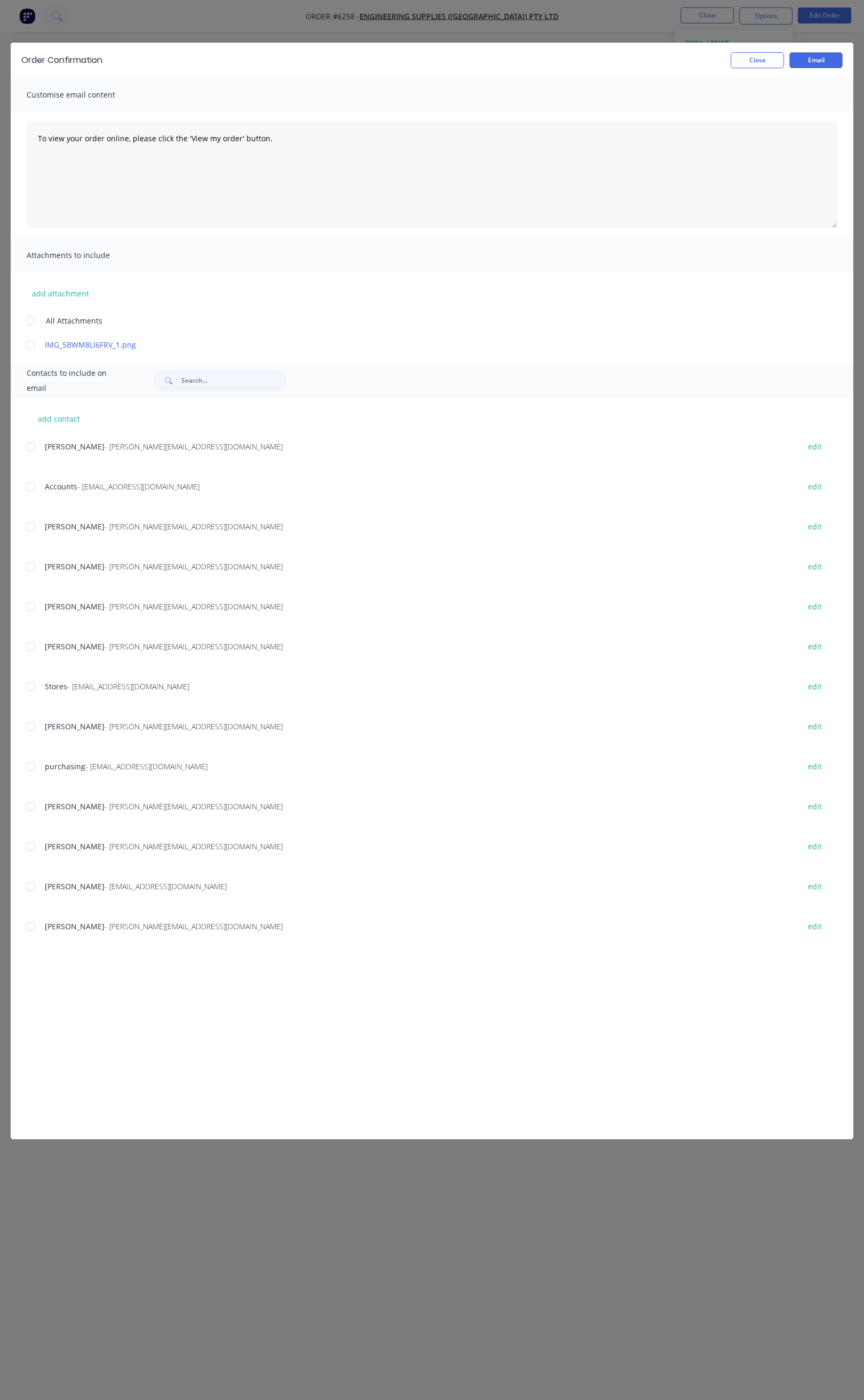
click at [32, 445] on div at bounding box center [31, 447] width 21 height 21
click at [31, 526] on div at bounding box center [31, 527] width 21 height 21
click at [27, 605] on div at bounding box center [31, 607] width 21 height 21
drag, startPoint x: 32, startPoint y: 646, endPoint x: 32, endPoint y: 655, distance: 9.0
click at [32, 647] on div at bounding box center [31, 646] width 21 height 21
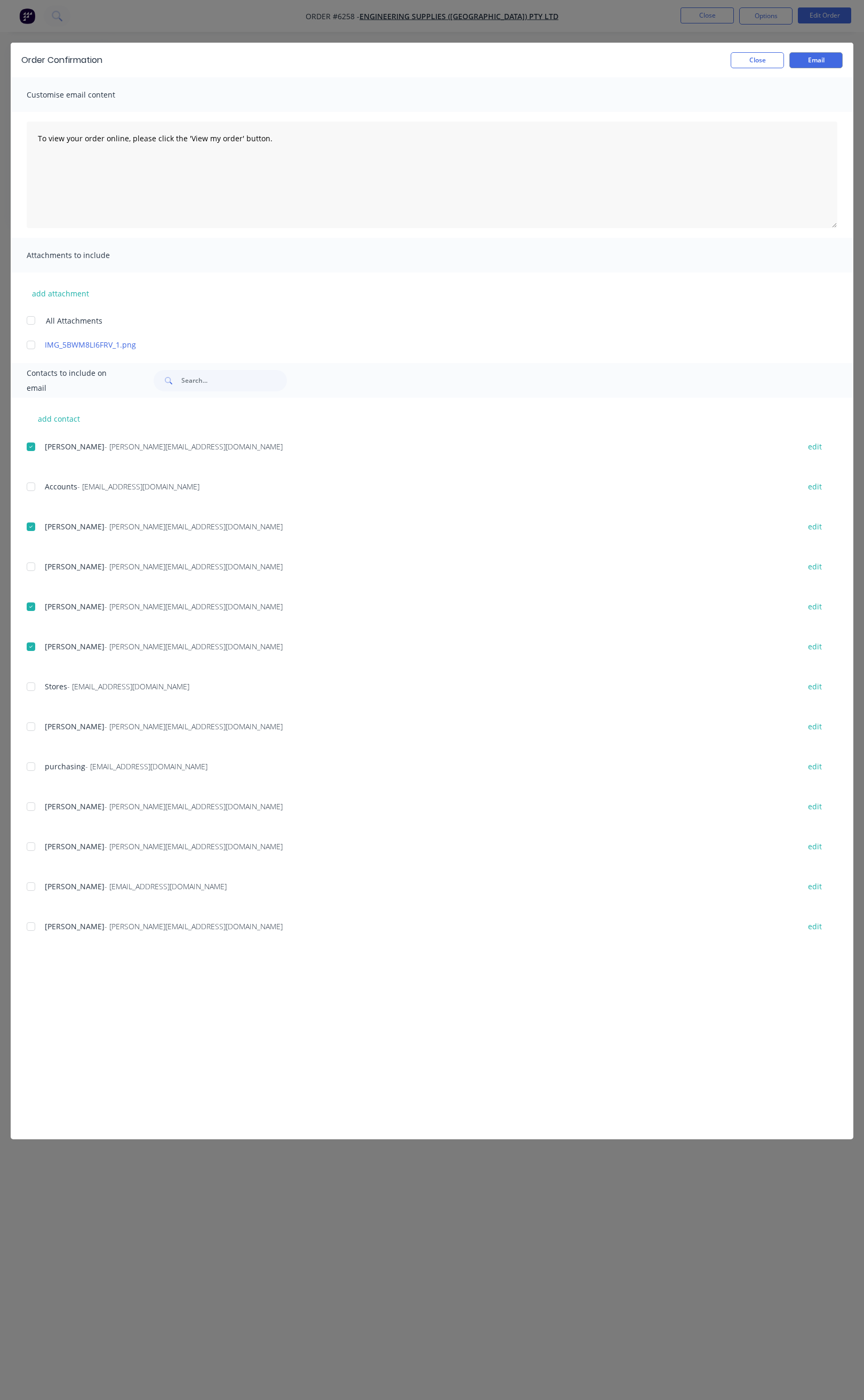
drag, startPoint x: 34, startPoint y: 690, endPoint x: 112, endPoint y: 664, distance: 82.2
click at [34, 690] on div at bounding box center [31, 687] width 21 height 21
drag, startPoint x: 235, startPoint y: 141, endPoint x: 36, endPoint y: 142, distance: 199.0
click at [36, 142] on textarea "To view your order online, please click the 'View my order' button." at bounding box center [432, 175] width 811 height 107
paste textarea "Hi All, Your order _______ is now ready for delivery in full. Package Size: 1x …"
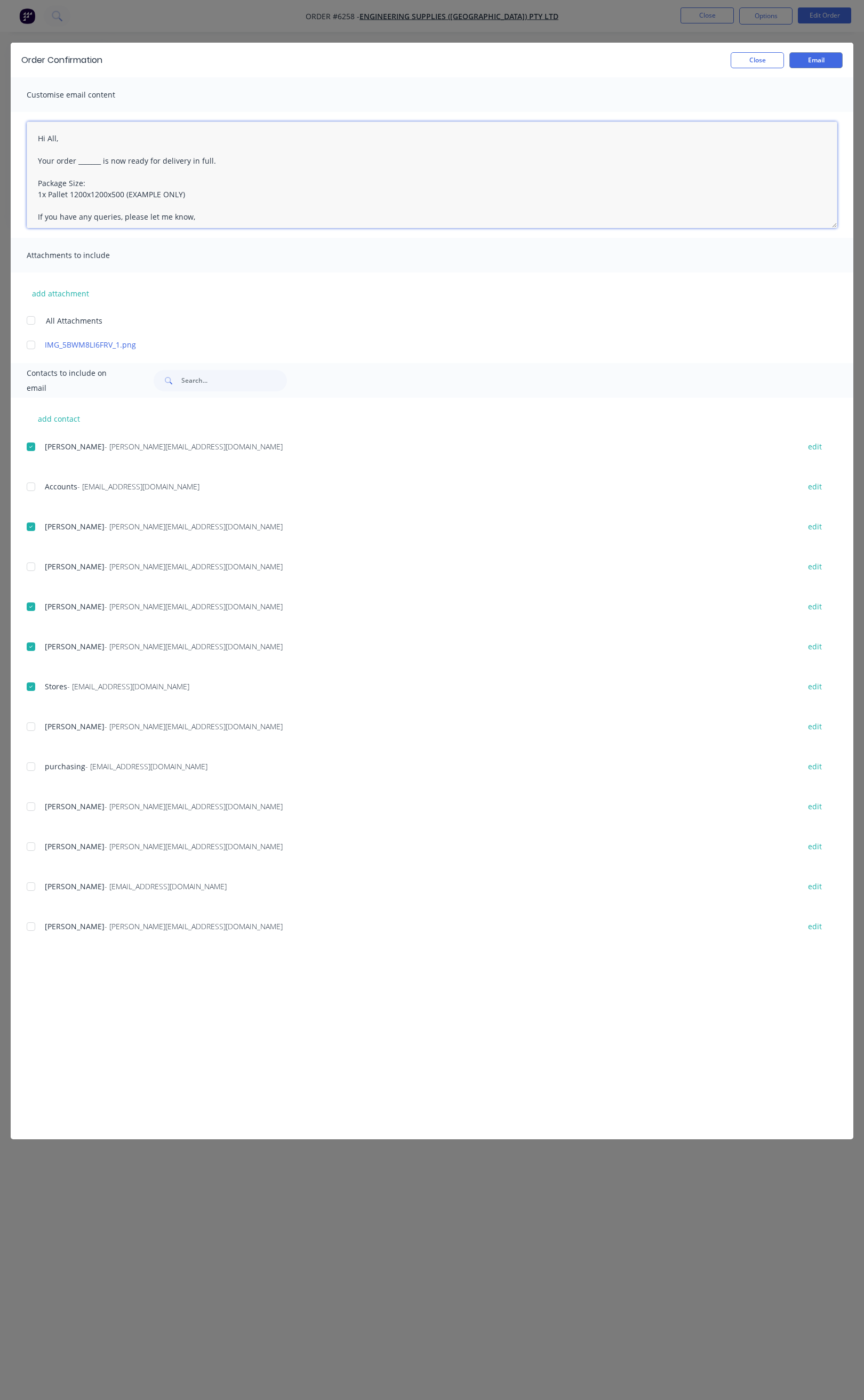
drag, startPoint x: 101, startPoint y: 175, endPoint x: 104, endPoint y: 201, distance: 26.2
click at [101, 179] on textarea "Hi All, Your order _______ is now ready for delivery in full. Package Size: 1x …" at bounding box center [432, 175] width 811 height 107
drag, startPoint x: 101, startPoint y: 171, endPoint x: 107, endPoint y: 189, distance: 19.0
click at [101, 173] on textarea "Hi All, Your order _______ is now ready for delivery in full. Package Size: 1x …" at bounding box center [432, 175] width 811 height 107
click at [124, 204] on textarea "Hi All, Your order 6258 is now ready for delivery in full. Package Size: 1x Pal…" at bounding box center [432, 175] width 811 height 107
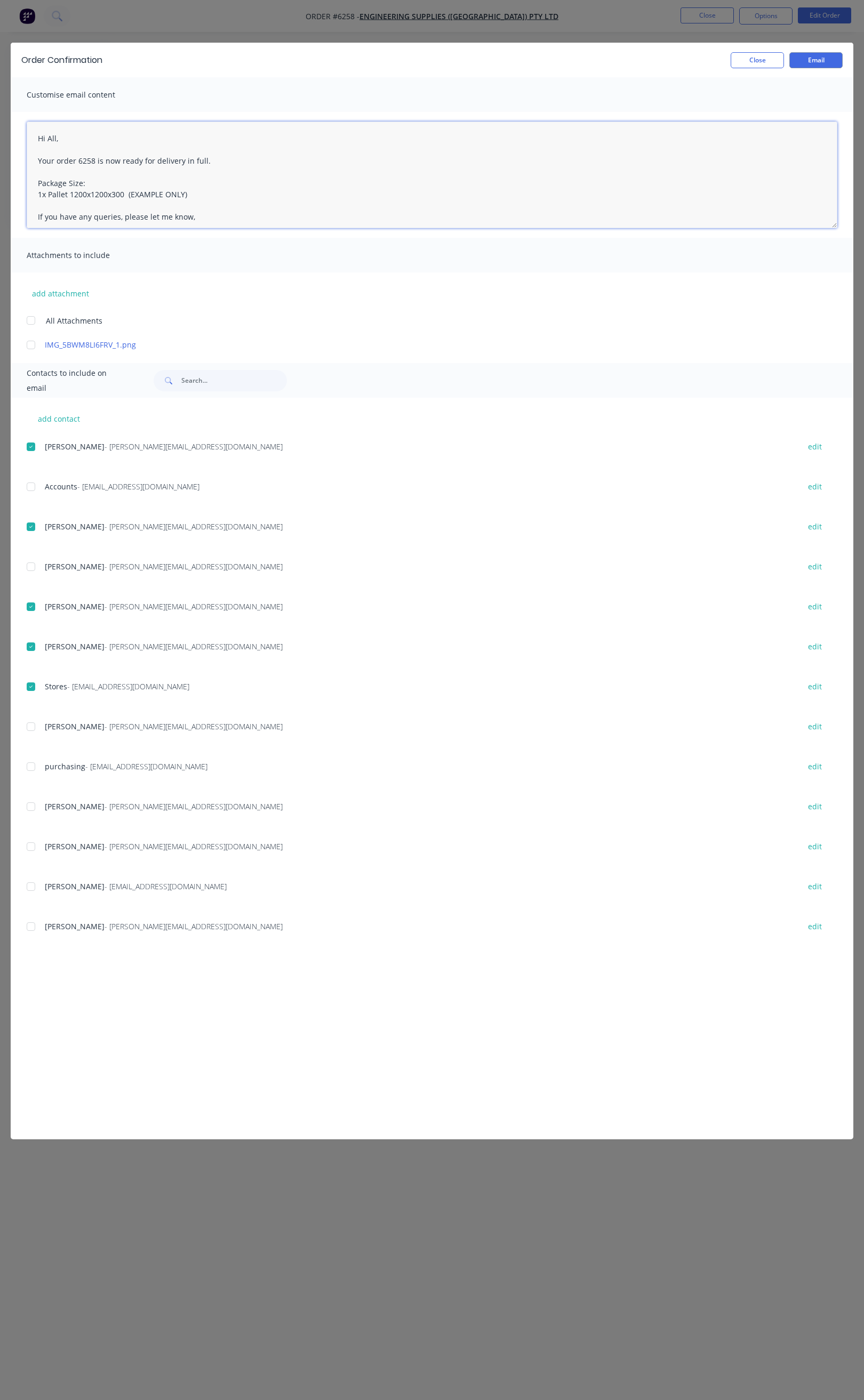
drag, startPoint x: 201, startPoint y: 206, endPoint x: 170, endPoint y: 206, distance: 31.0
click at [170, 206] on textarea "Hi All, Your order 6258 is now ready for delivery in full. Package Size: 1x Pal…" at bounding box center [432, 175] width 811 height 107
click at [209, 168] on textarea "Hi All, Your order 6258 is now ready for delivery in full. Package Size: 1x Pal…" at bounding box center [432, 175] width 811 height 107
drag, startPoint x: 34, startPoint y: 150, endPoint x: 45, endPoint y: 155, distance: 12.1
click at [34, 150] on textarea "Hi All, Your order 6258 is now ready for delivery in full. We will deliver tomo…" at bounding box center [432, 175] width 811 height 107
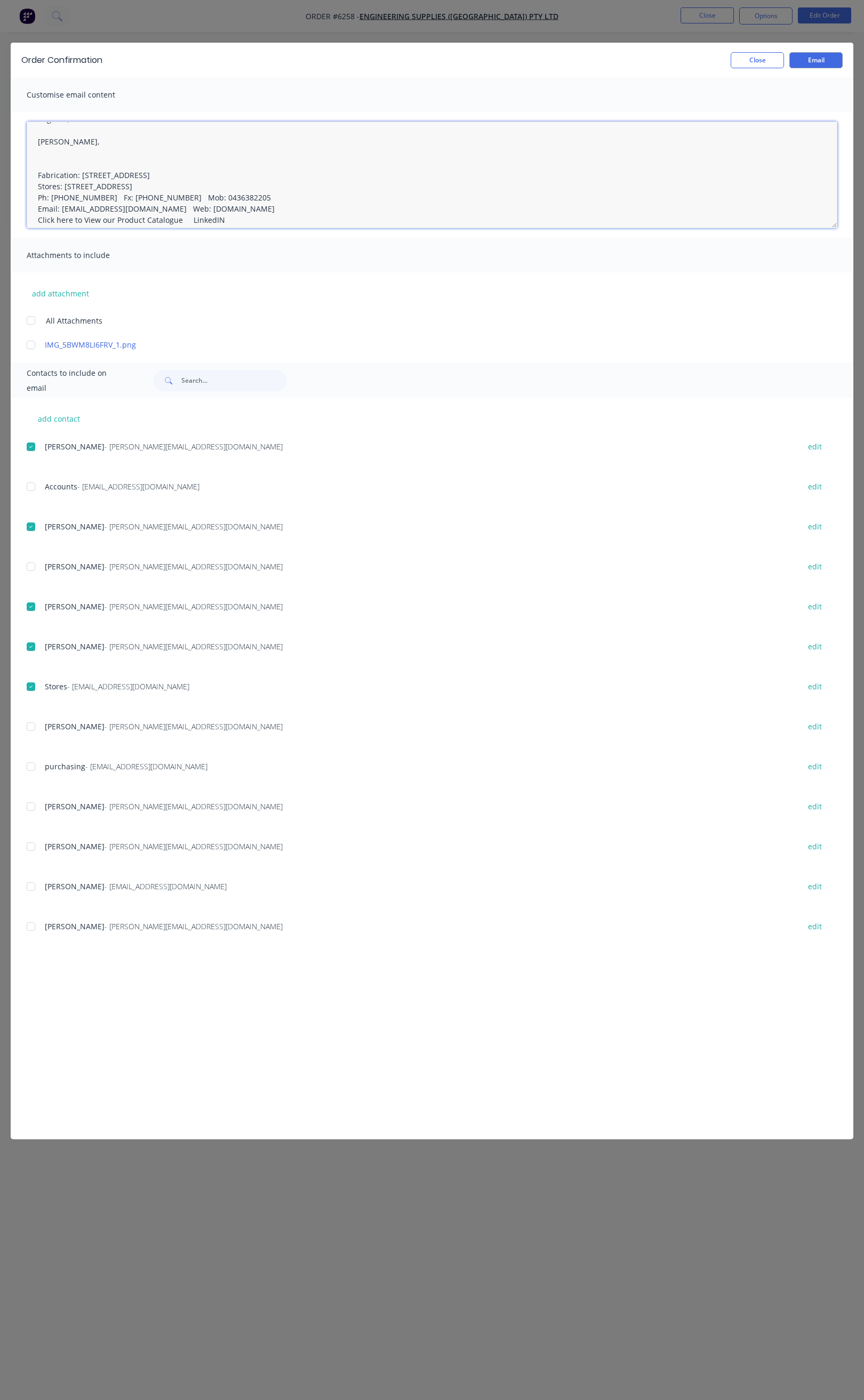
scroll to position [80, 0]
type textarea "Hi All, Your order 6258 is now ready for delivery in full. We will deliver tomo…"
click at [824, 60] on button "Email" at bounding box center [816, 60] width 53 height 16
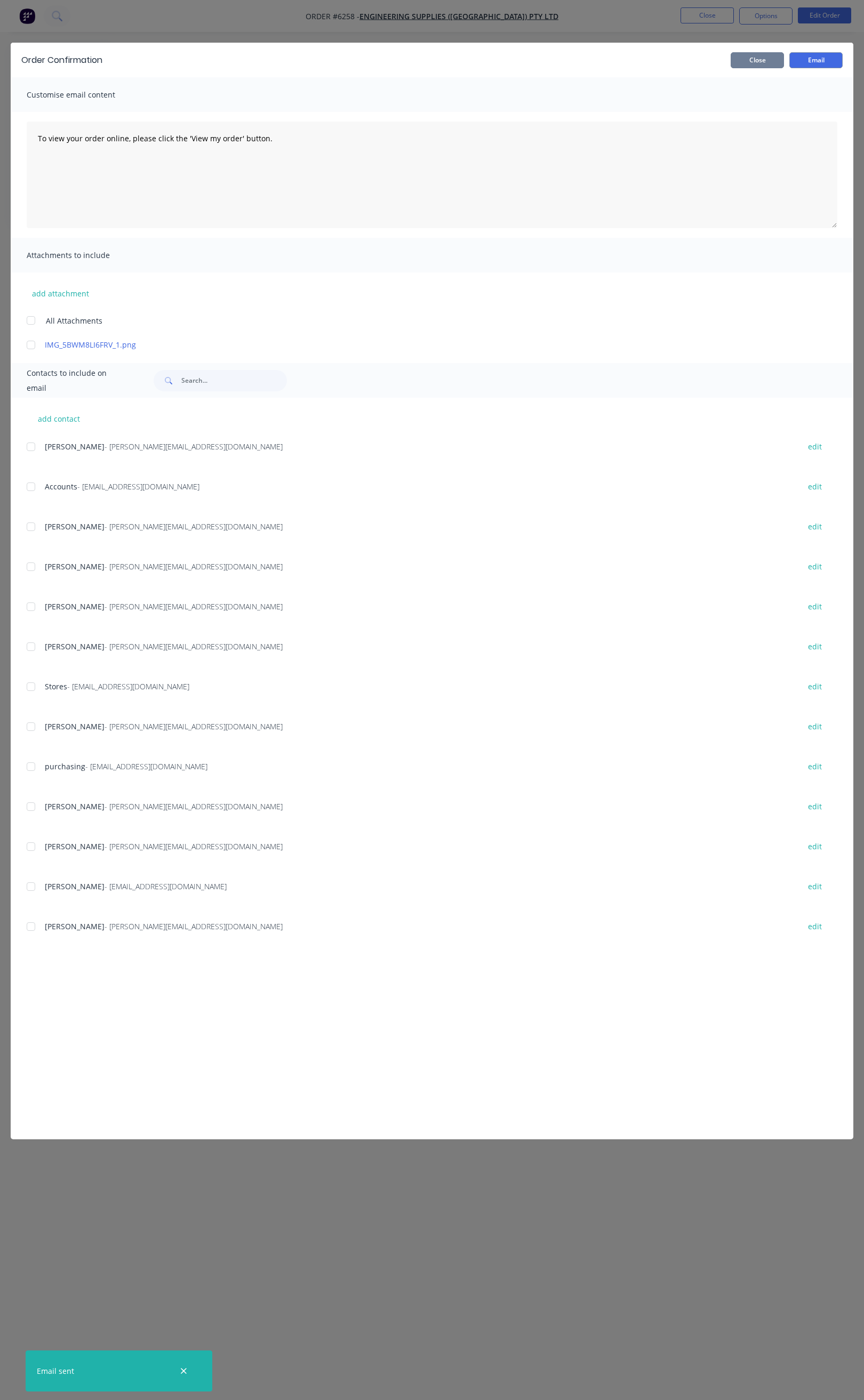
click at [764, 53] on button "Close" at bounding box center [757, 60] width 53 height 16
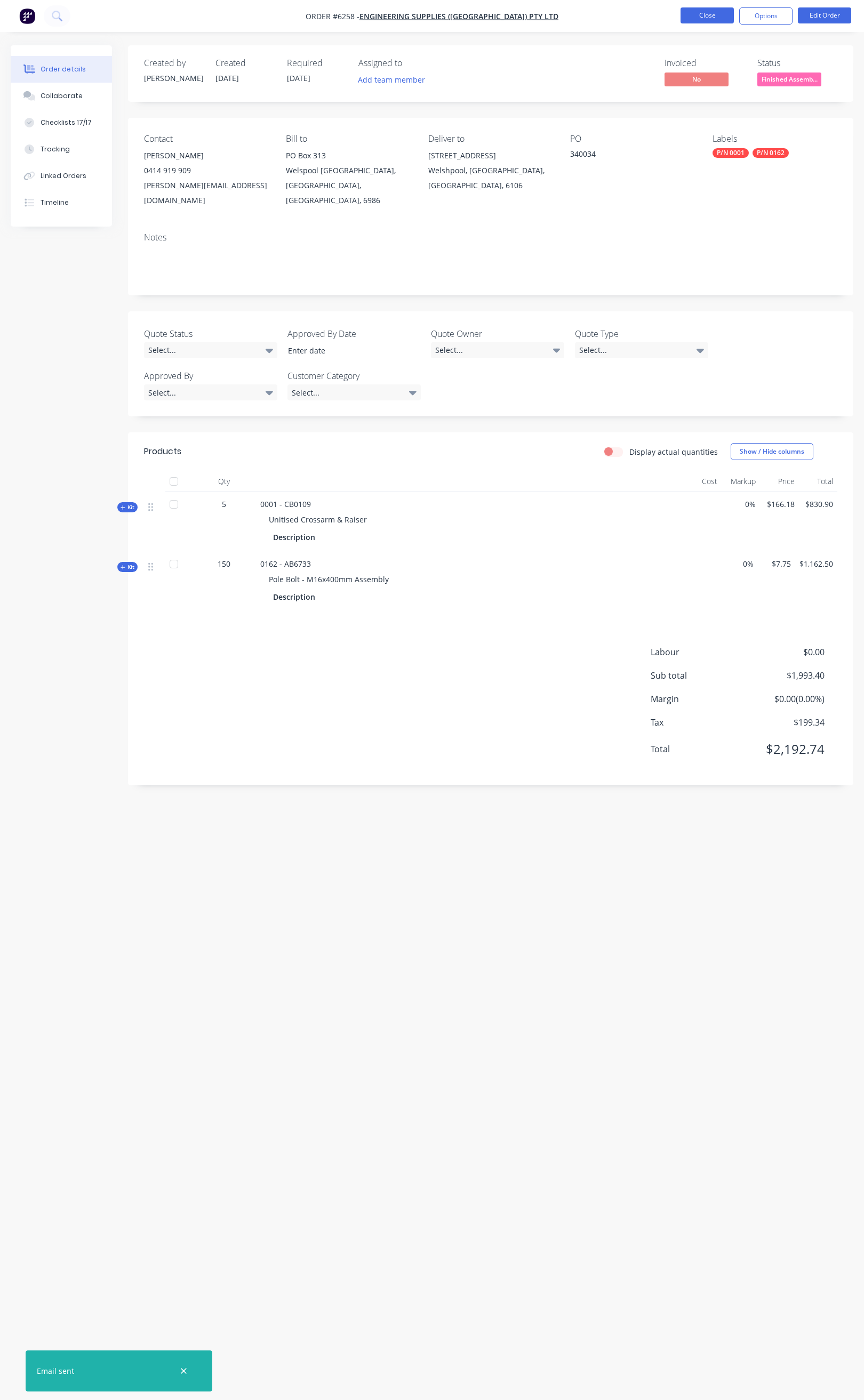
click at [713, 21] on button "Close" at bounding box center [707, 15] width 53 height 16
